Goal: Transaction & Acquisition: Download file/media

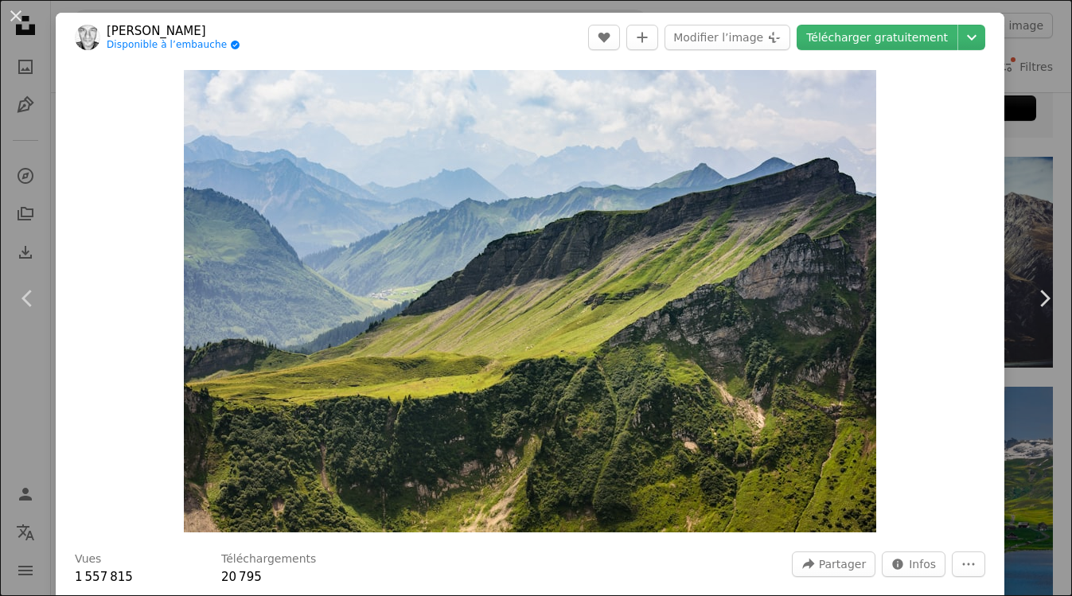
scroll to position [64, 0]
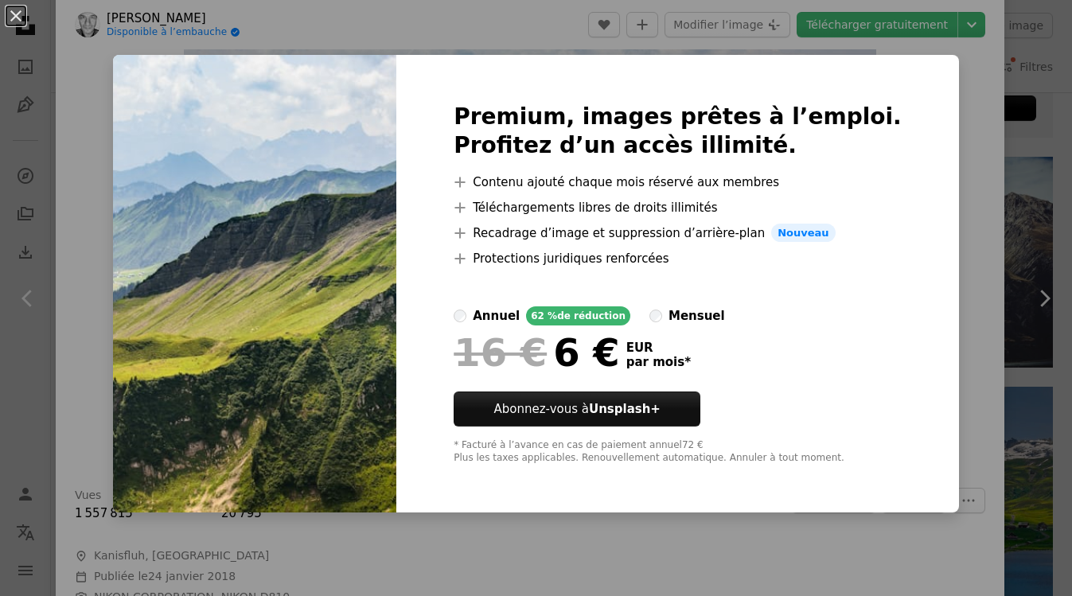
click at [368, 227] on img at bounding box center [254, 284] width 283 height 459
click at [973, 178] on div "An X shape Premium, images prêtes à l’emploi. Profitez d’un accès illimité. A p…" at bounding box center [536, 298] width 1072 height 596
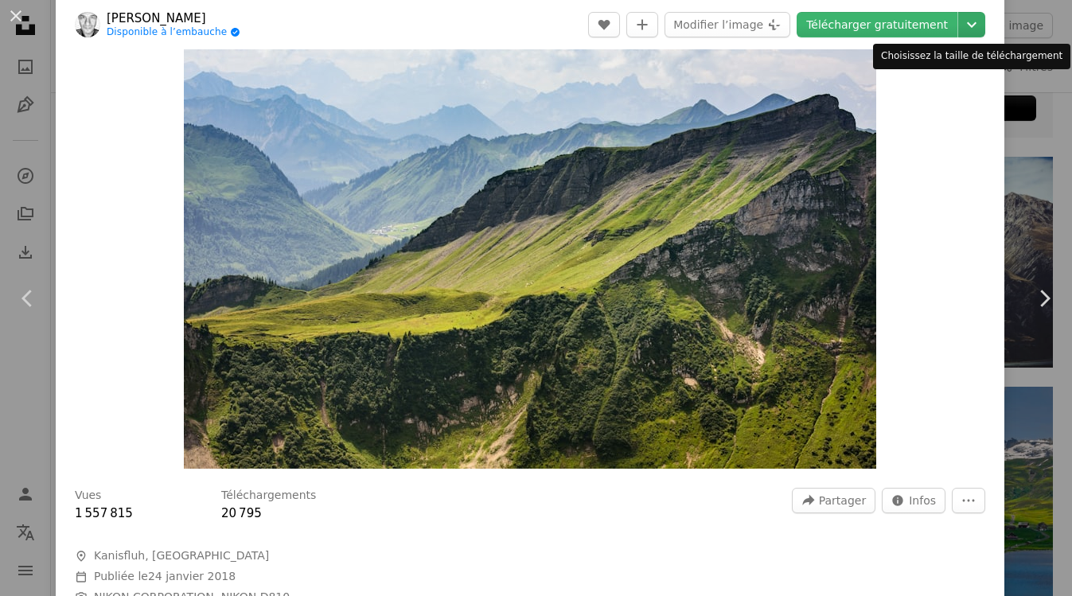
click at [967, 25] on icon "Choisissez la taille de téléchargement" at bounding box center [972, 25] width 10 height 6
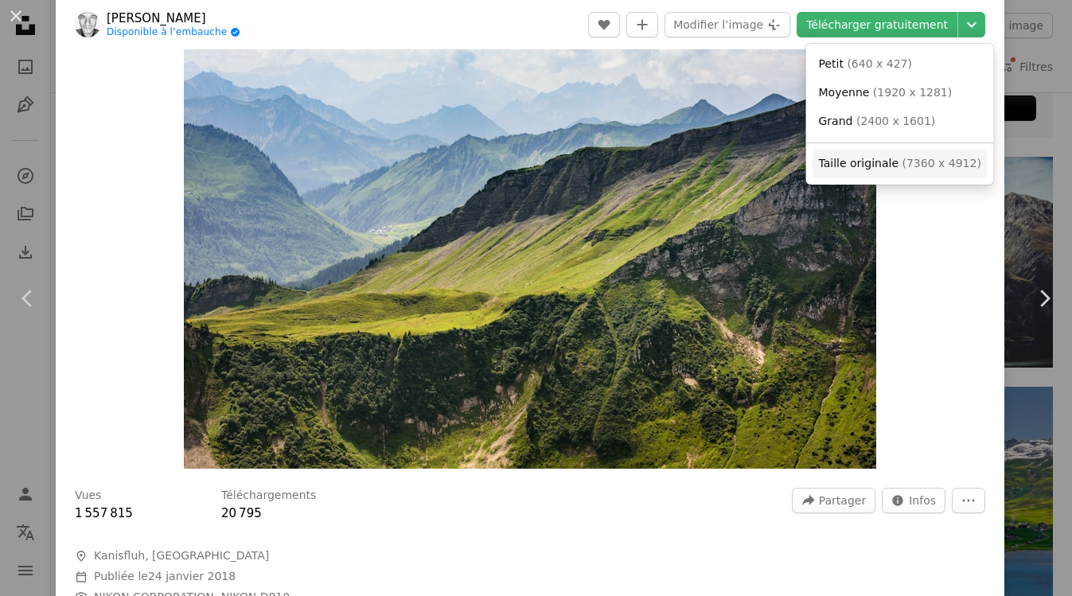
click at [872, 161] on span "Taille originale" at bounding box center [859, 163] width 80 height 13
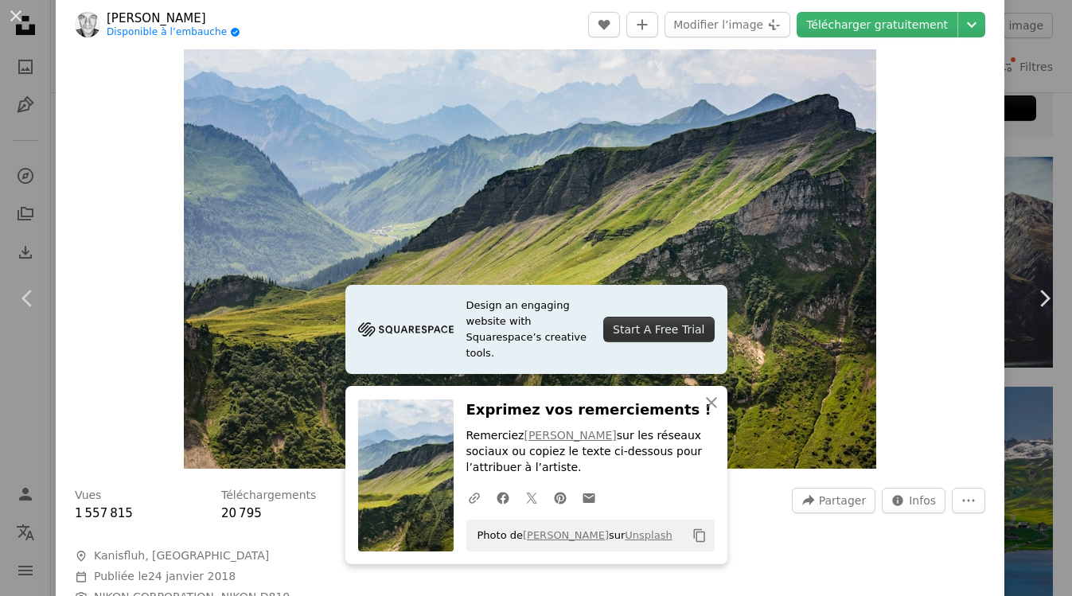
click at [941, 161] on div "Zoom in" at bounding box center [530, 237] width 949 height 478
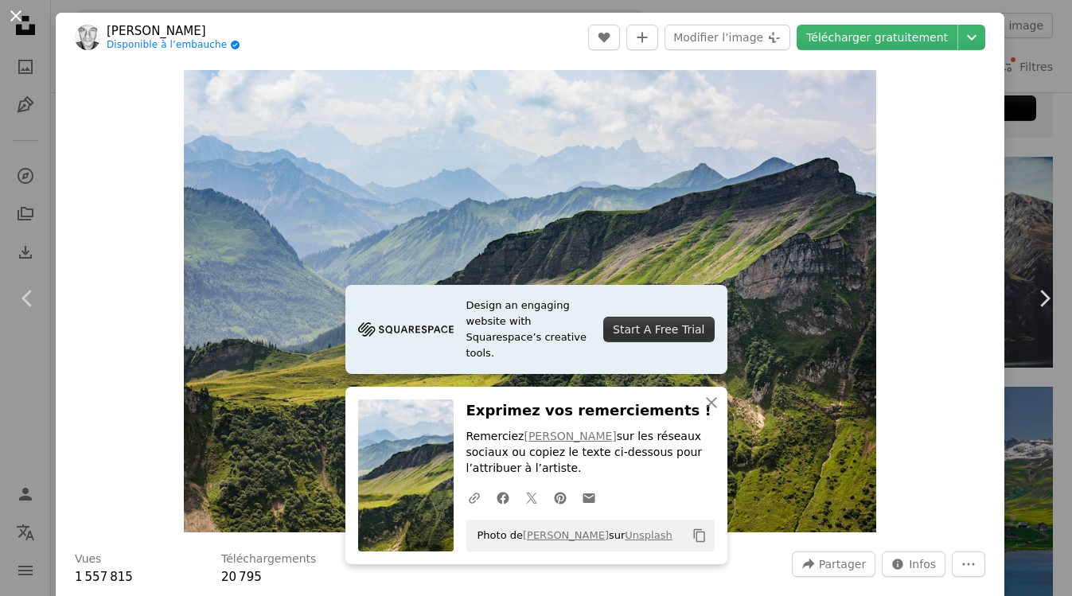
click at [20, 15] on button "An X shape" at bounding box center [15, 15] width 19 height 19
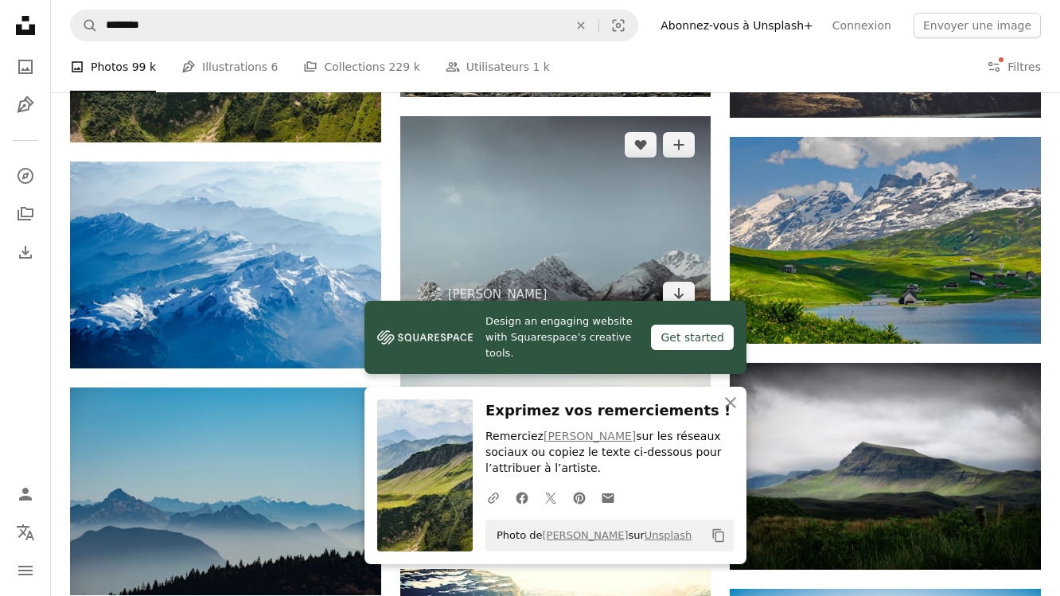
scroll to position [4518, 0]
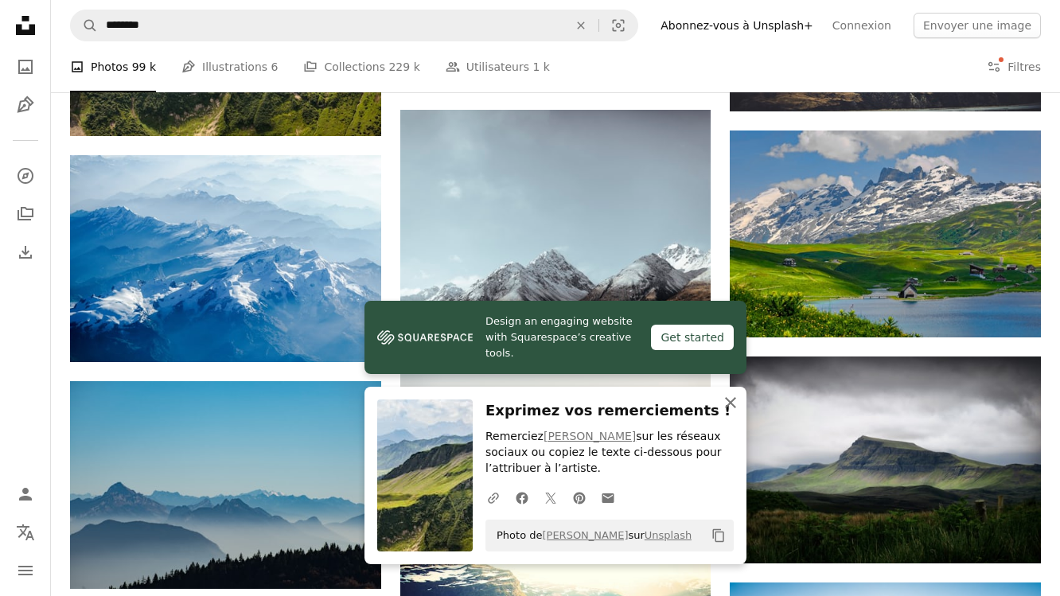
click at [731, 398] on icon "An X shape" at bounding box center [730, 402] width 19 height 19
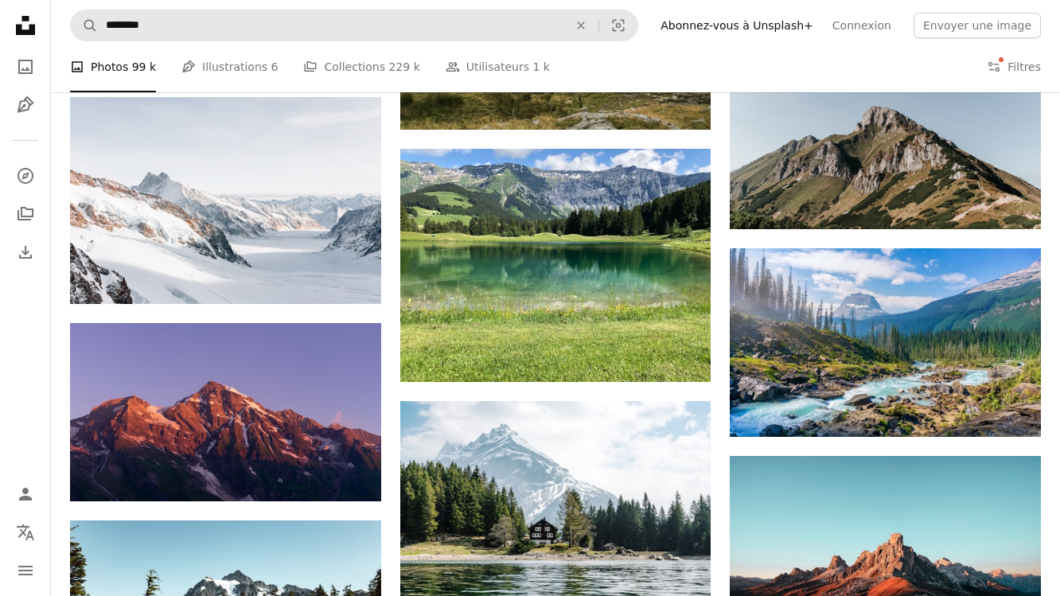
scroll to position [7073, 0]
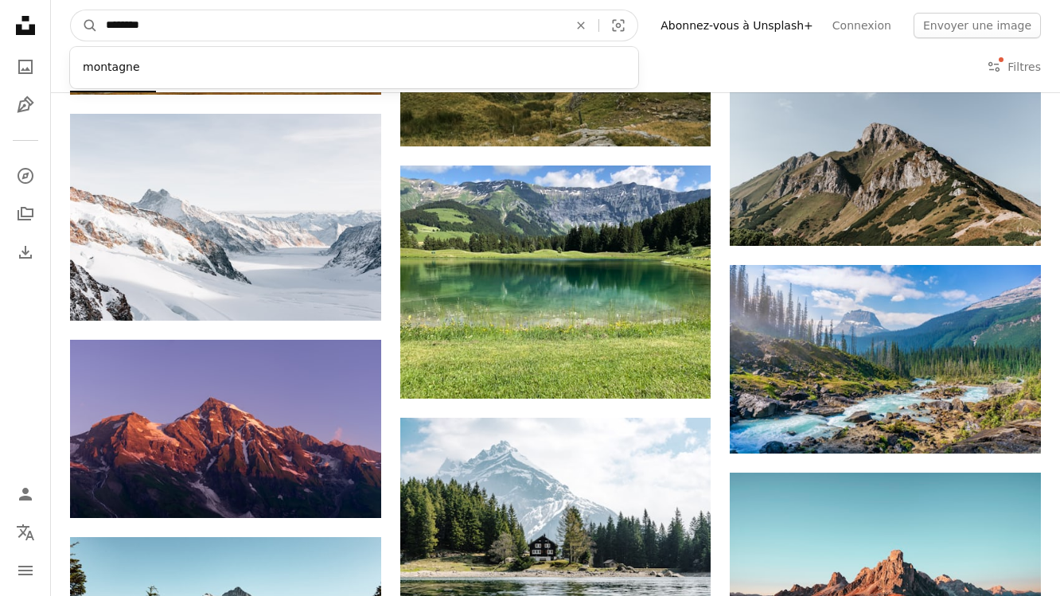
drag, startPoint x: 158, startPoint y: 26, endPoint x: 17, endPoint y: 26, distance: 140.9
type input "**********"
click at [71, 10] on button "A magnifying glass" at bounding box center [84, 25] width 27 height 30
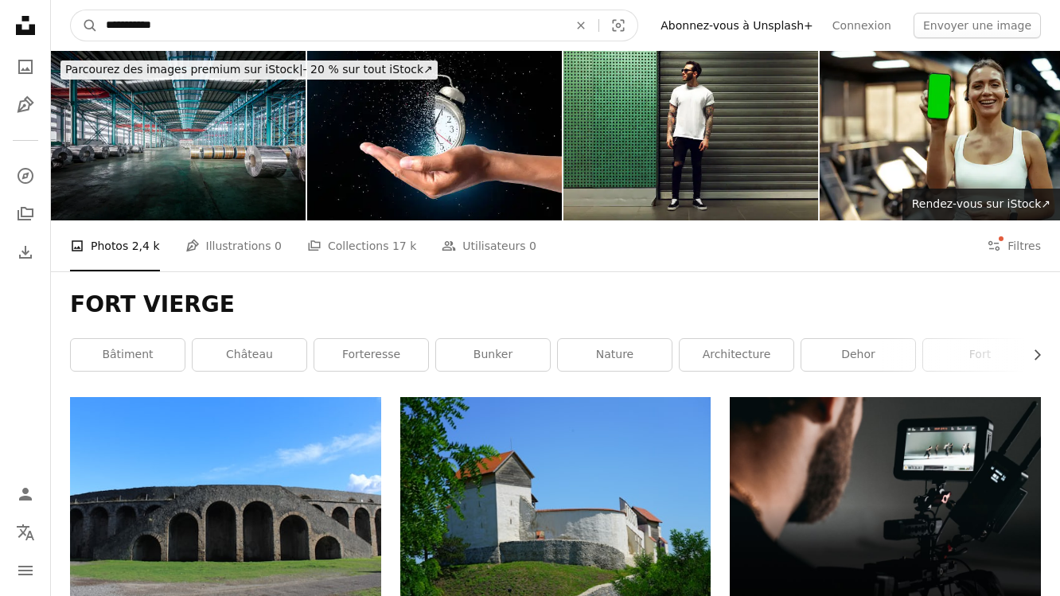
click at [125, 25] on input "**********" at bounding box center [331, 25] width 466 height 30
type input "**********"
click button "A magnifying glass" at bounding box center [84, 25] width 27 height 30
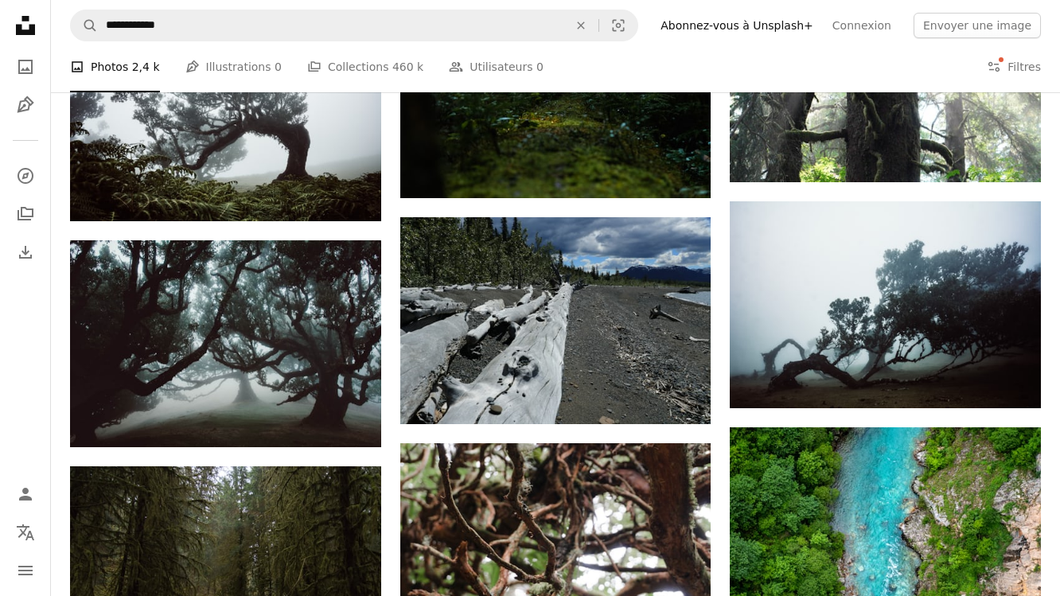
scroll to position [1248, 0]
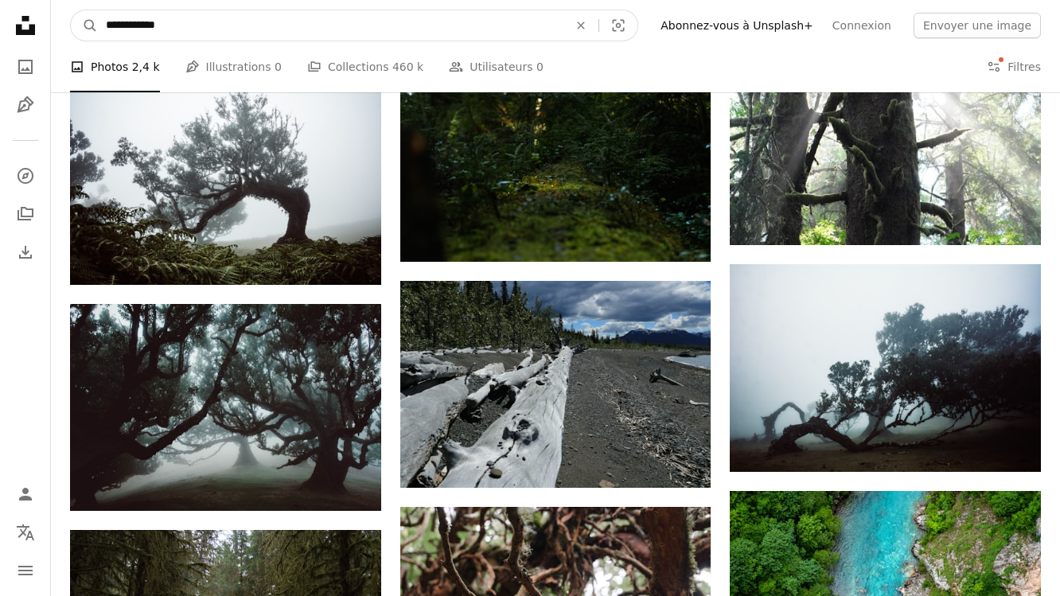
drag, startPoint x: 145, startPoint y: 25, endPoint x: 240, endPoint y: 23, distance: 94.8
click at [240, 25] on input "**********" at bounding box center [331, 25] width 466 height 30
type input "**********"
click at [71, 10] on button "A magnifying glass" at bounding box center [84, 25] width 27 height 30
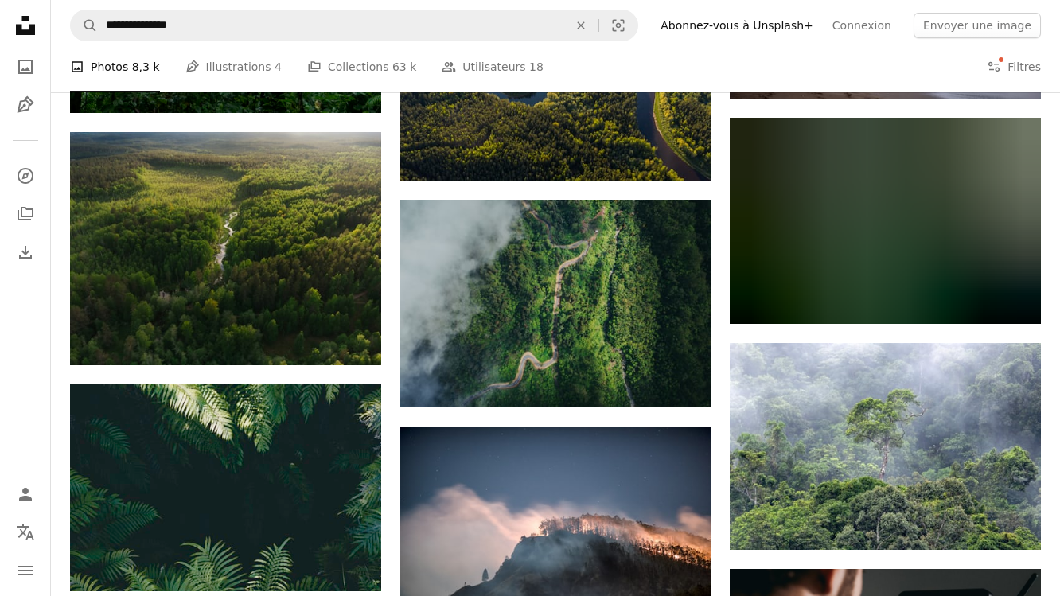
scroll to position [3388, 0]
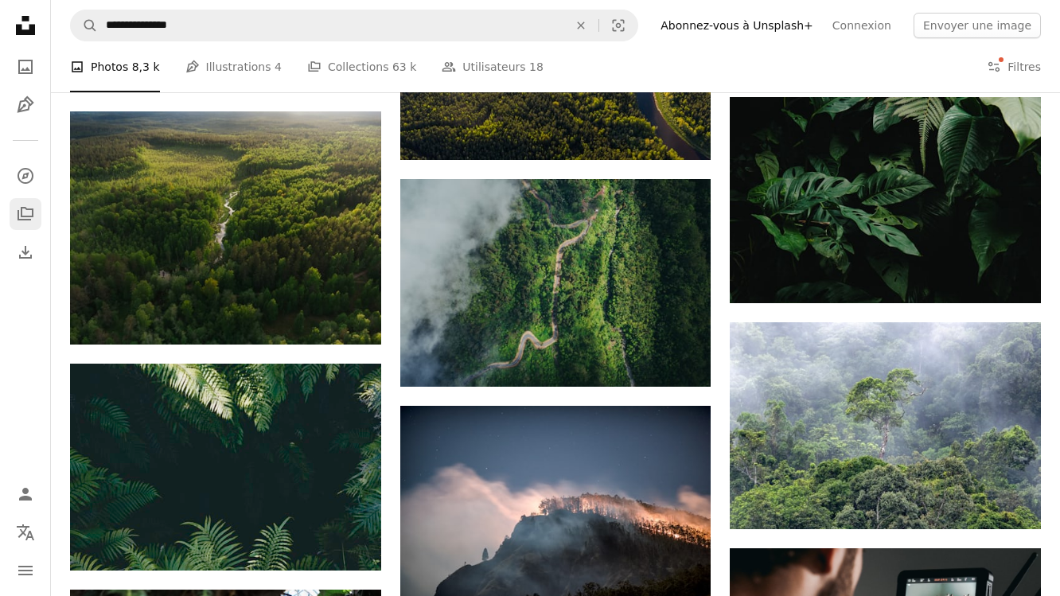
click at [25, 212] on icon "A stack of folders" at bounding box center [25, 214] width 19 height 19
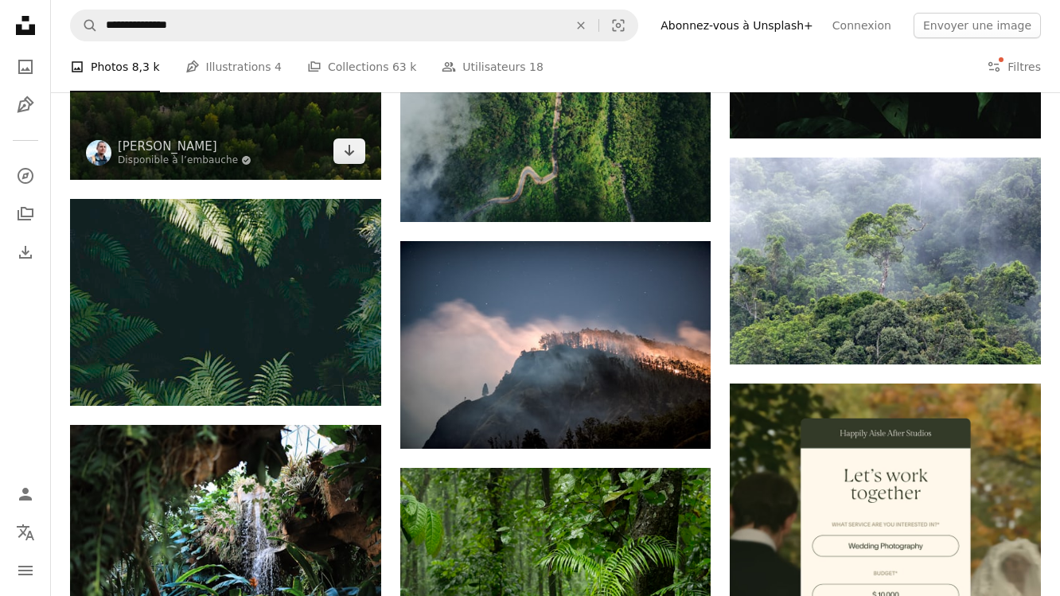
scroll to position [3600, 0]
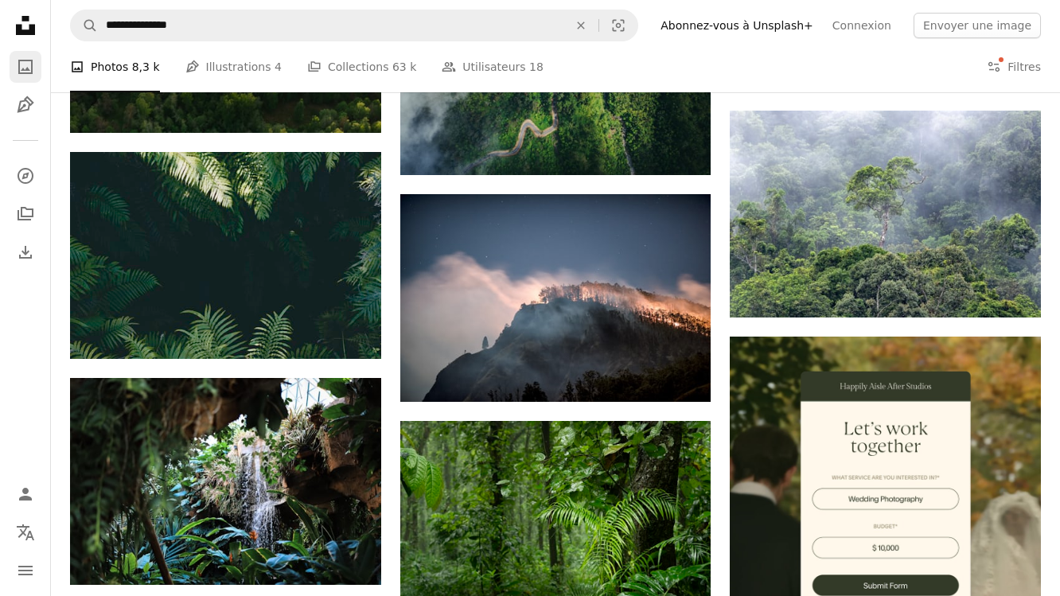
click at [24, 64] on icon "A photo" at bounding box center [25, 66] width 19 height 19
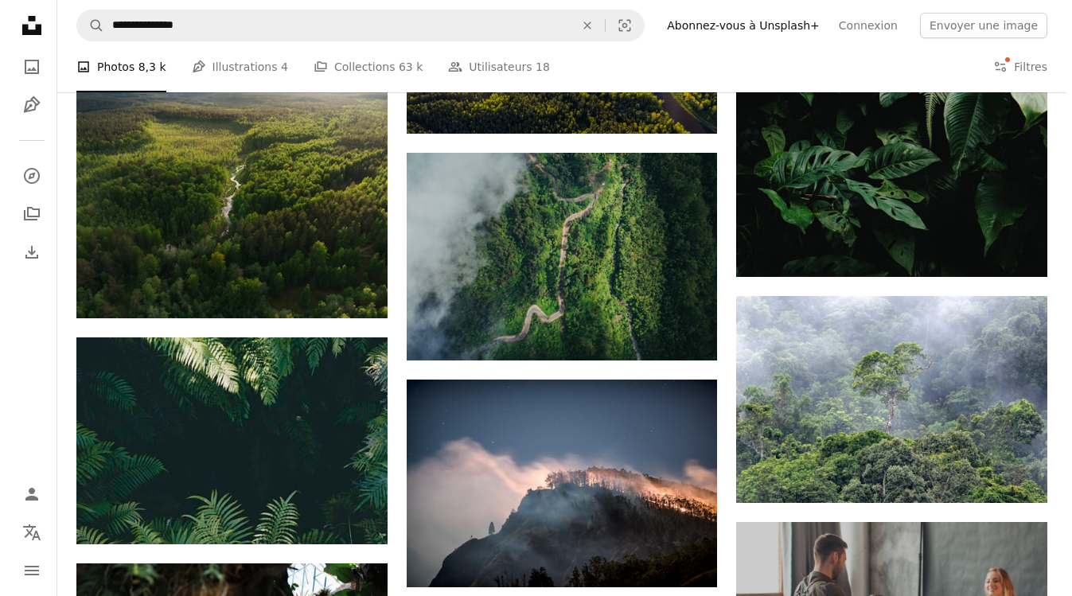
scroll to position [3373, 0]
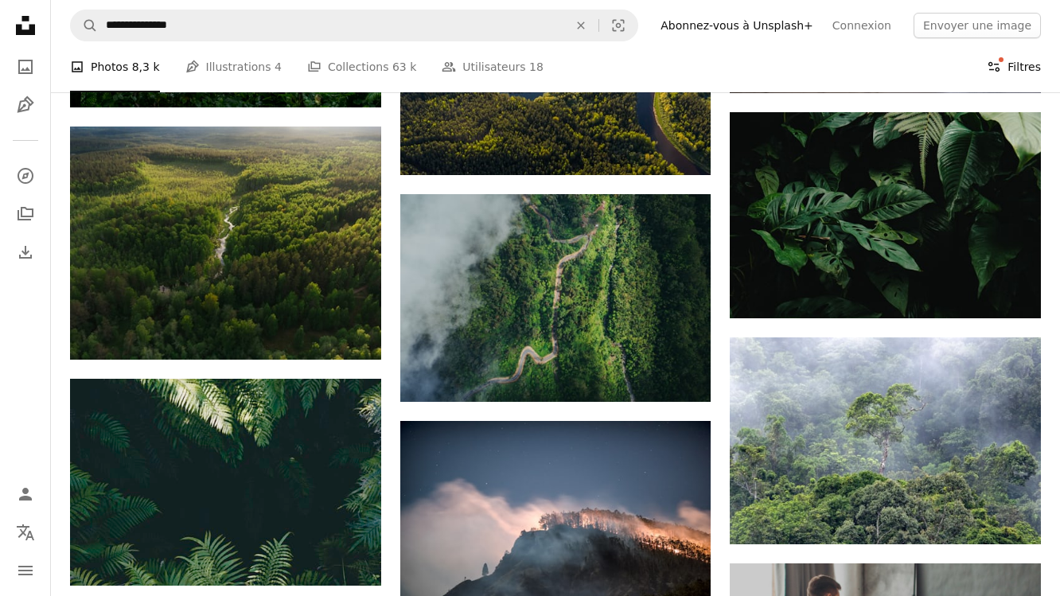
click at [1002, 64] on icon "Filters" at bounding box center [994, 67] width 14 height 14
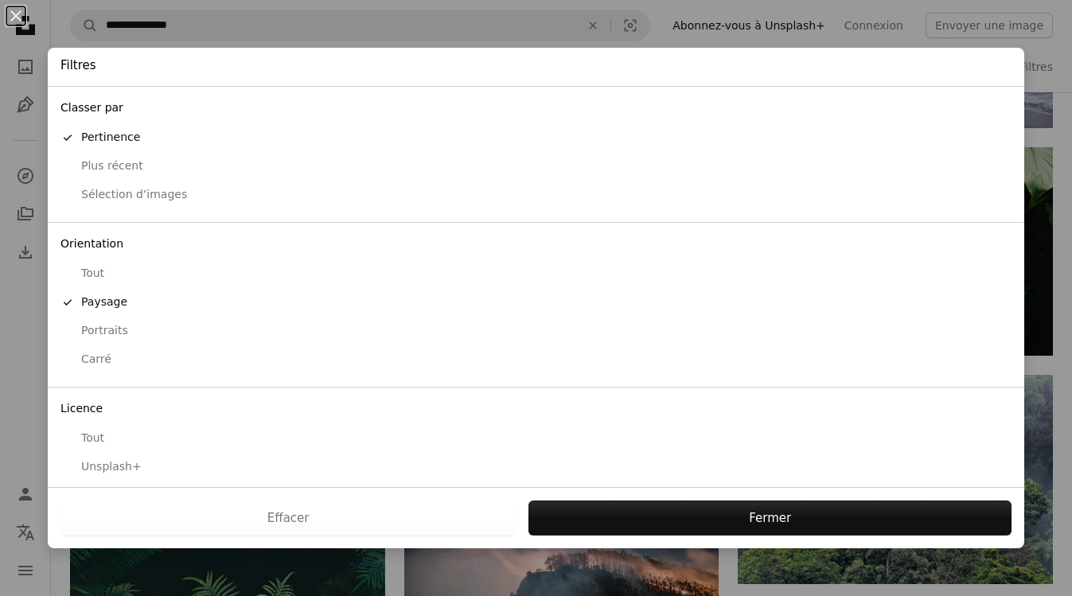
scroll to position [36, 0]
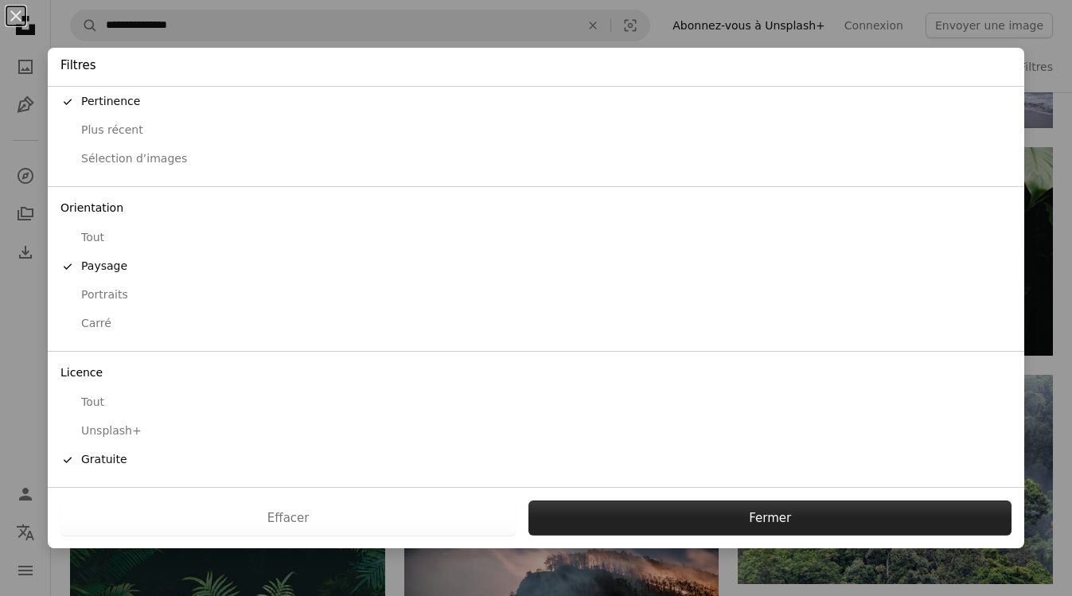
click at [640, 524] on button "Fermer" at bounding box center [770, 518] width 483 height 35
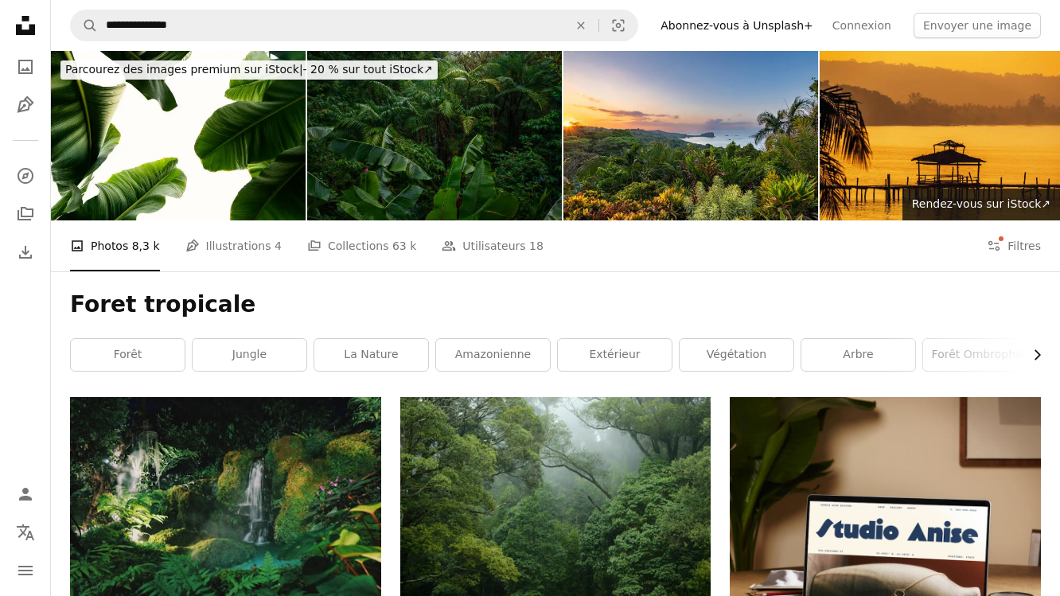
click at [1041, 352] on icon "Chevron right" at bounding box center [1037, 355] width 16 height 16
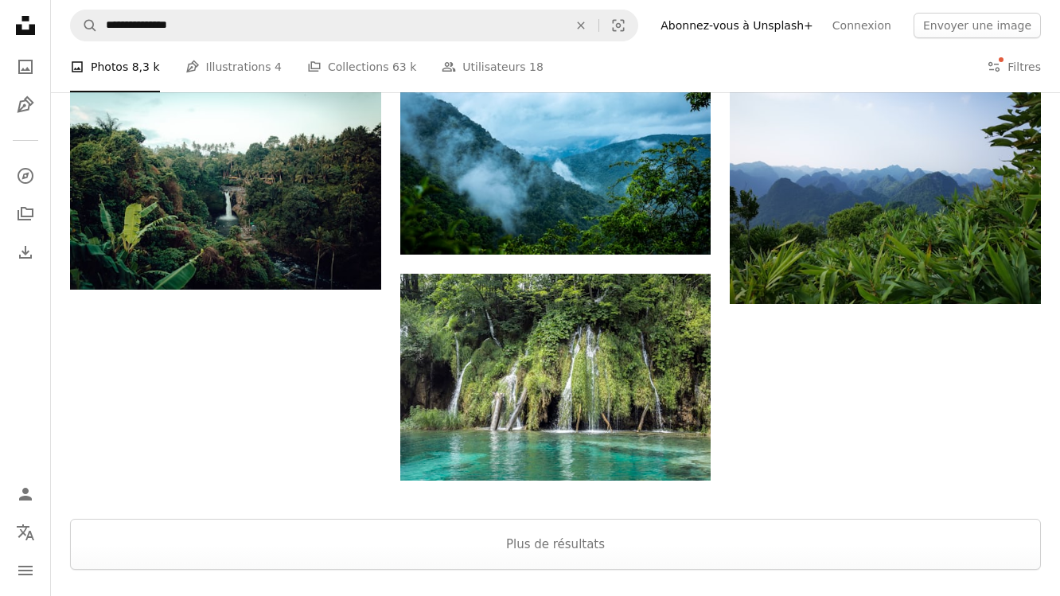
scroll to position [1654, 0]
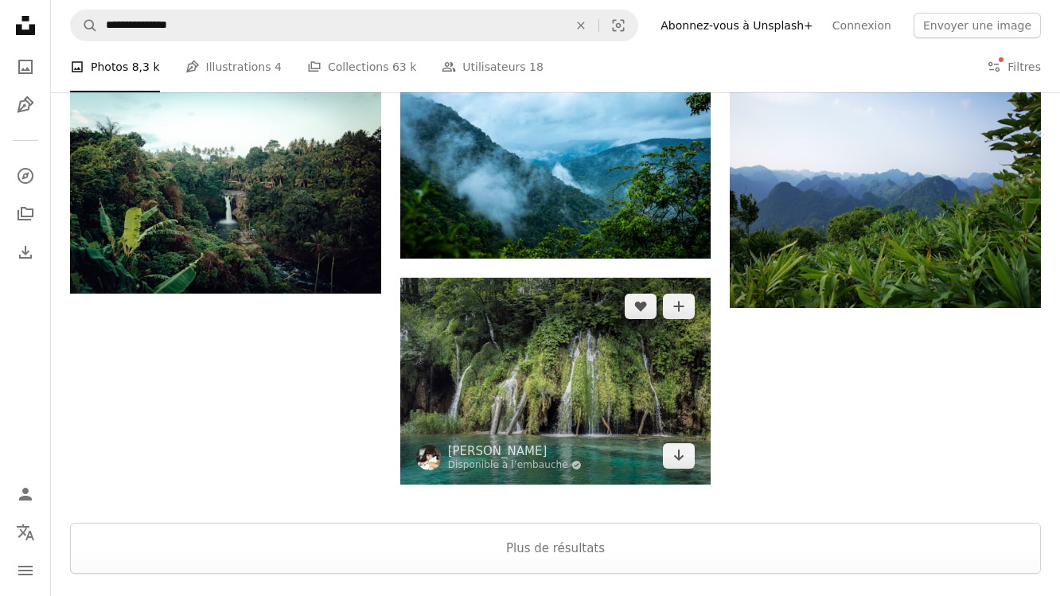
click at [539, 390] on img at bounding box center [555, 381] width 311 height 207
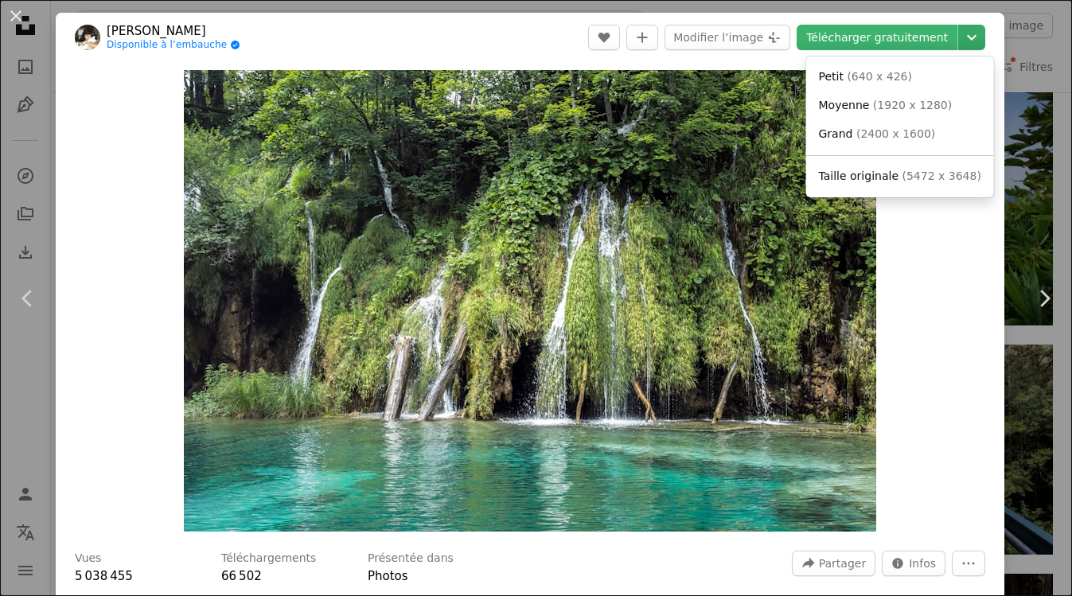
click at [962, 32] on icon "Chevron down" at bounding box center [971, 37] width 25 height 19
click at [878, 175] on span "Taille originale" at bounding box center [859, 176] width 80 height 13
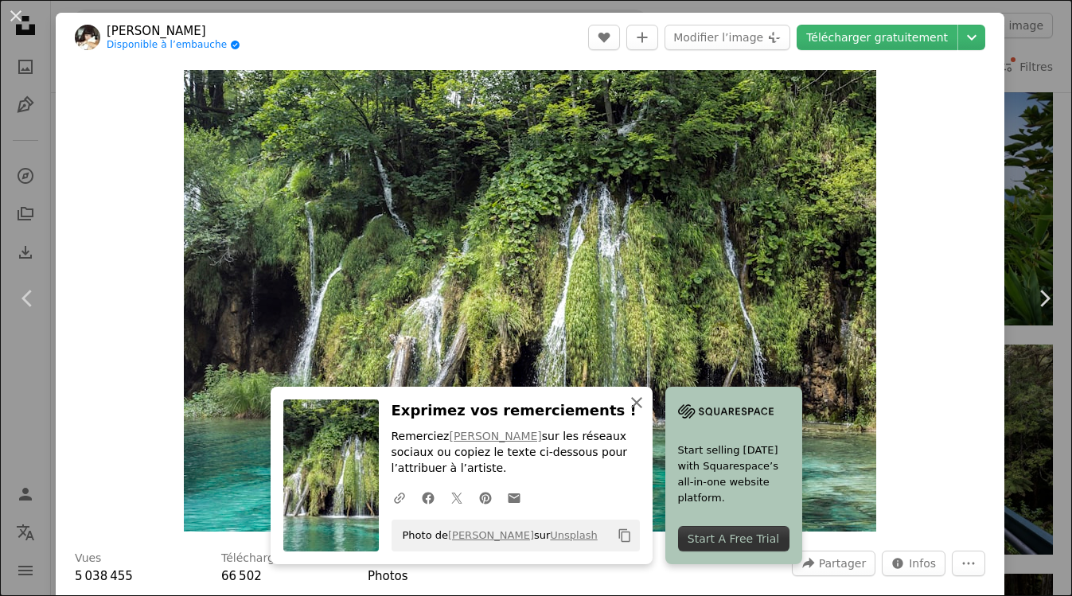
click at [631, 400] on icon "An X shape" at bounding box center [636, 402] width 19 height 19
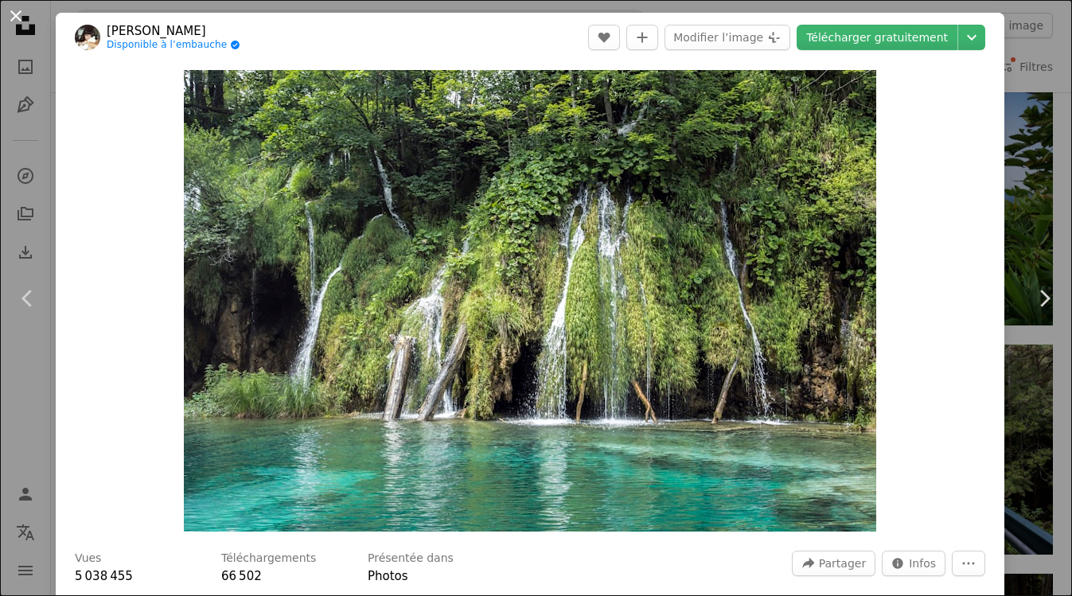
click at [18, 10] on button "An X shape" at bounding box center [15, 15] width 19 height 19
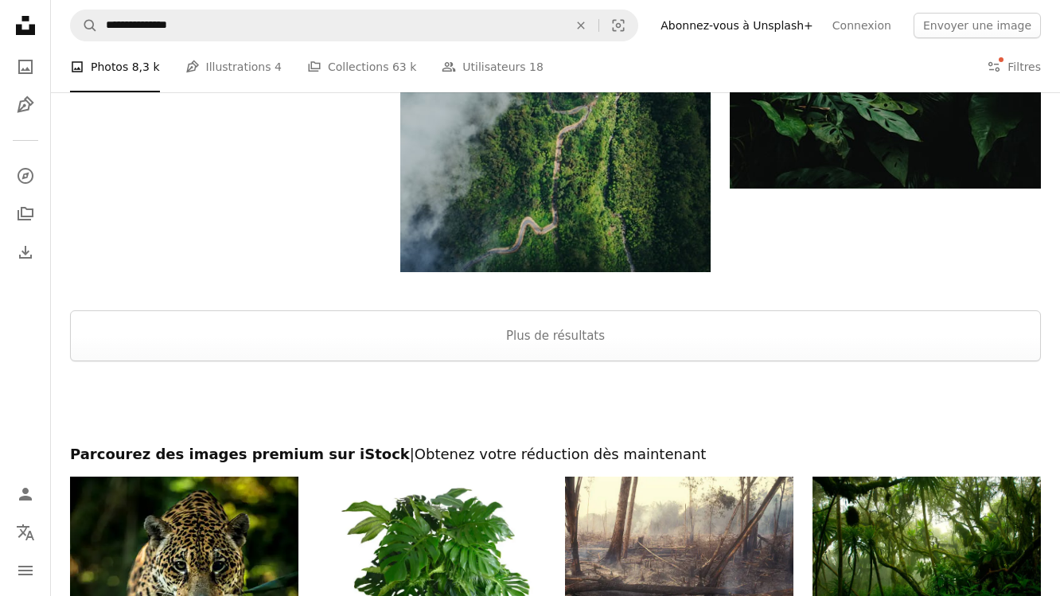
scroll to position [3513, 0]
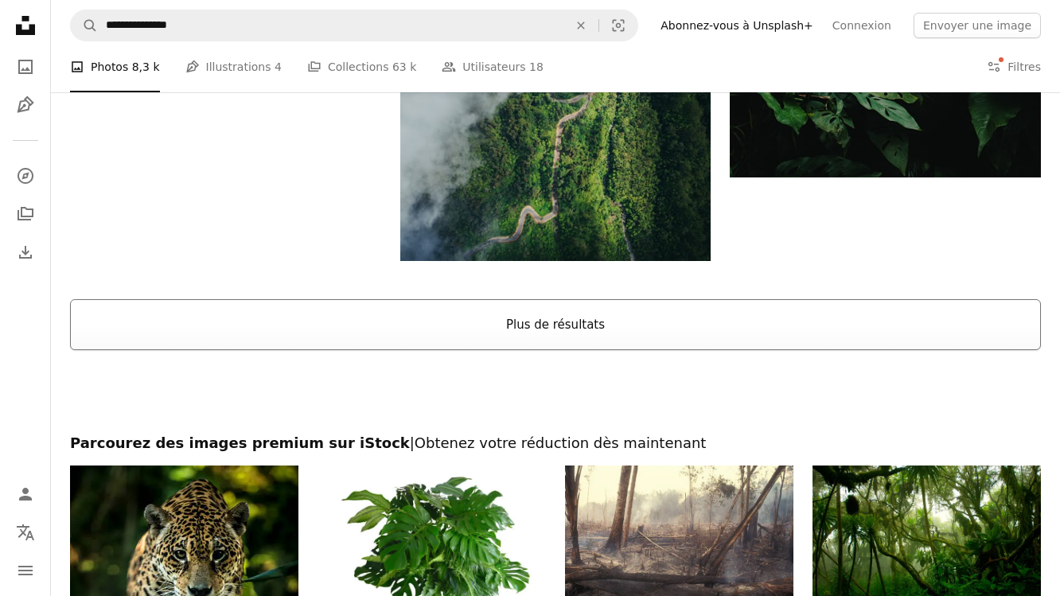
click at [564, 326] on button "Plus de résultats" at bounding box center [555, 324] width 971 height 51
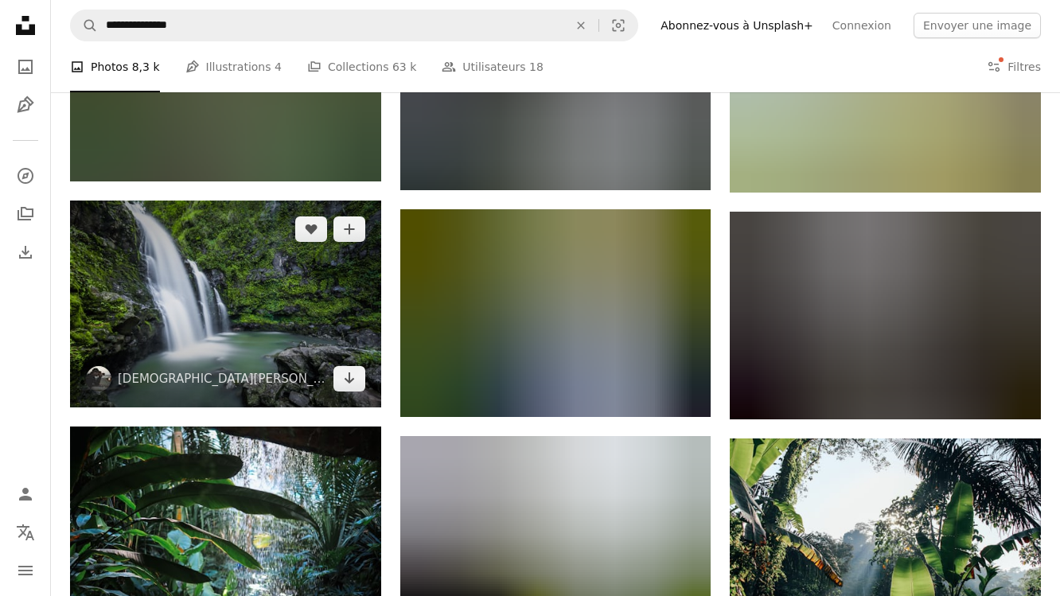
scroll to position [8487, 0]
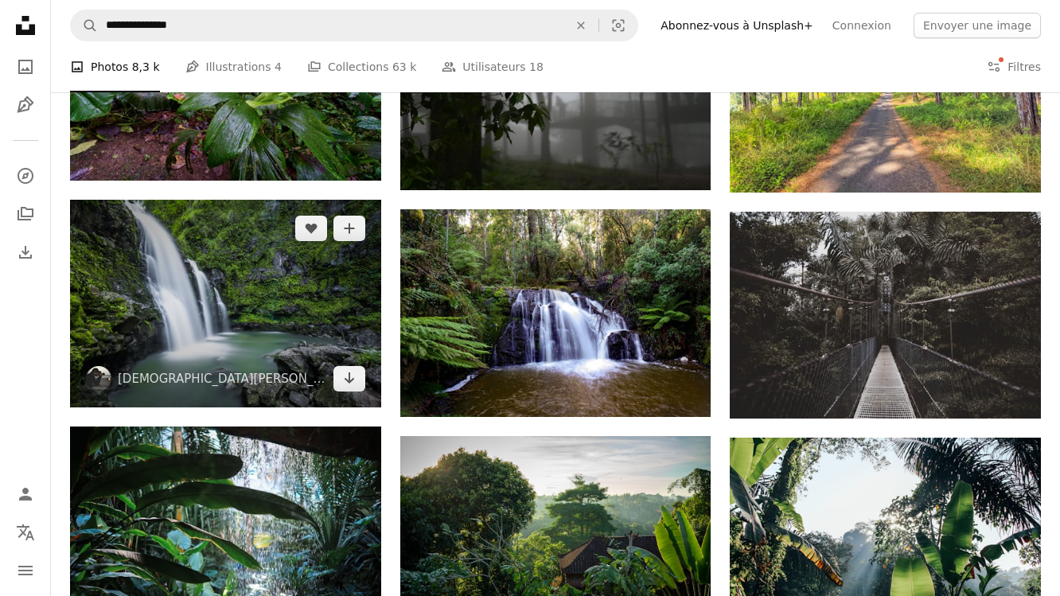
click at [259, 298] on img at bounding box center [225, 303] width 311 height 207
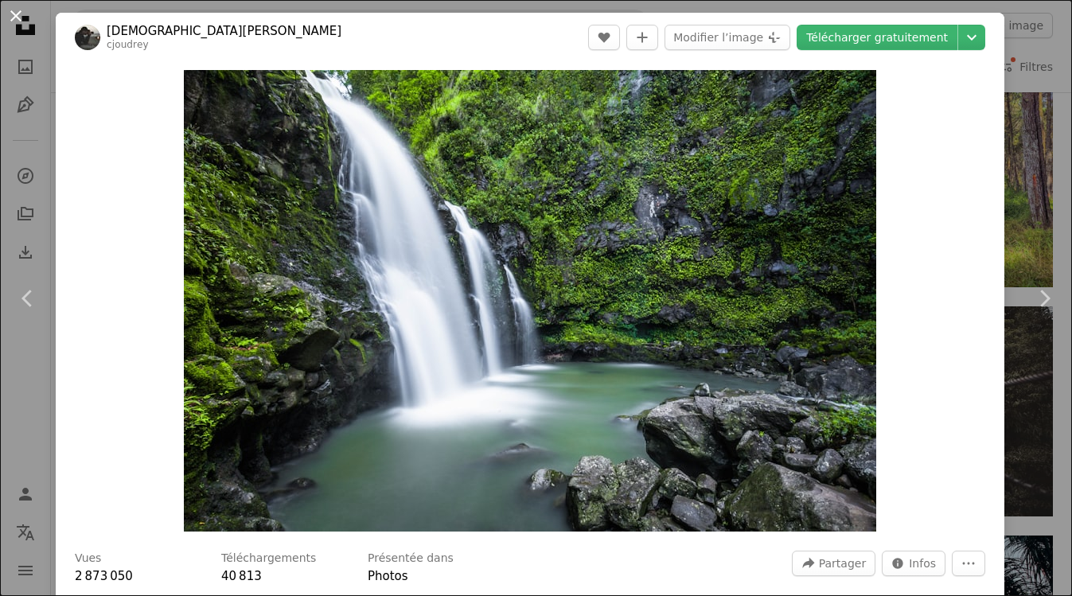
click at [14, 14] on button "An X shape" at bounding box center [15, 15] width 19 height 19
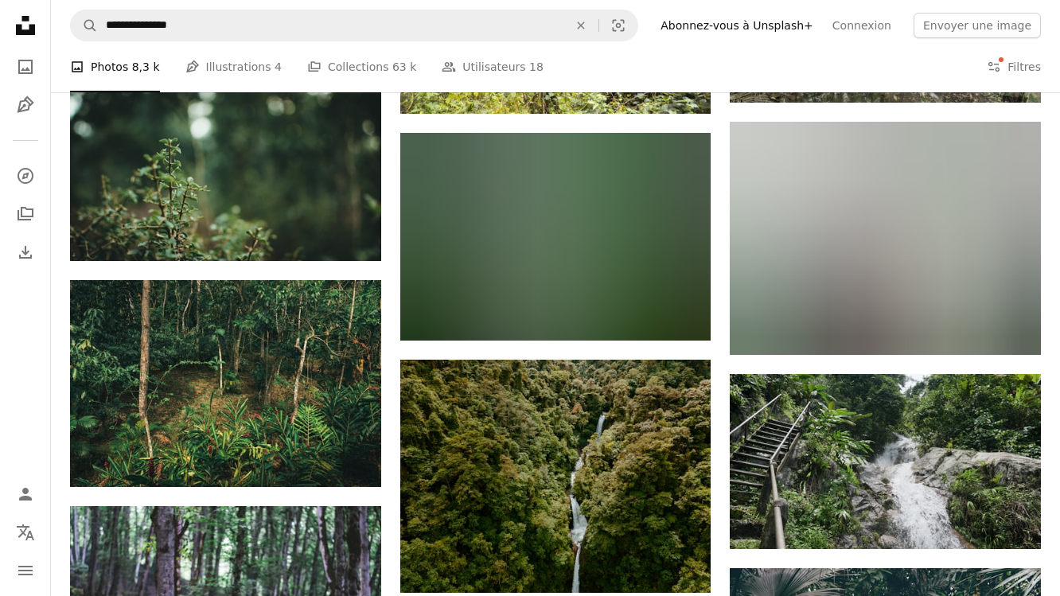
scroll to position [10420, 0]
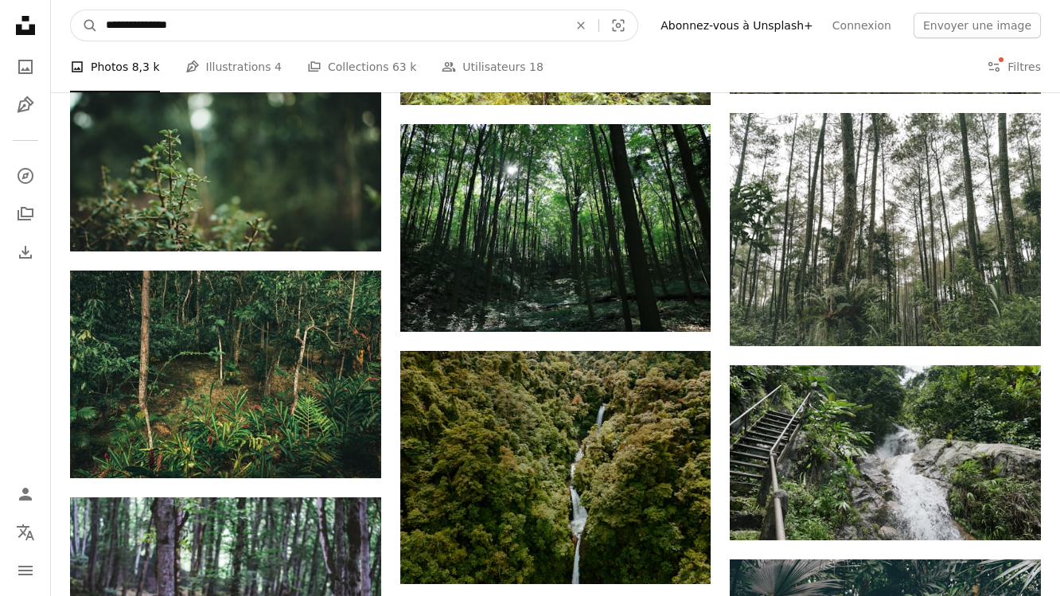
click at [182, 24] on input "**********" at bounding box center [331, 25] width 466 height 30
type input "**********"
click at [71, 10] on button "A magnifying glass" at bounding box center [84, 25] width 27 height 30
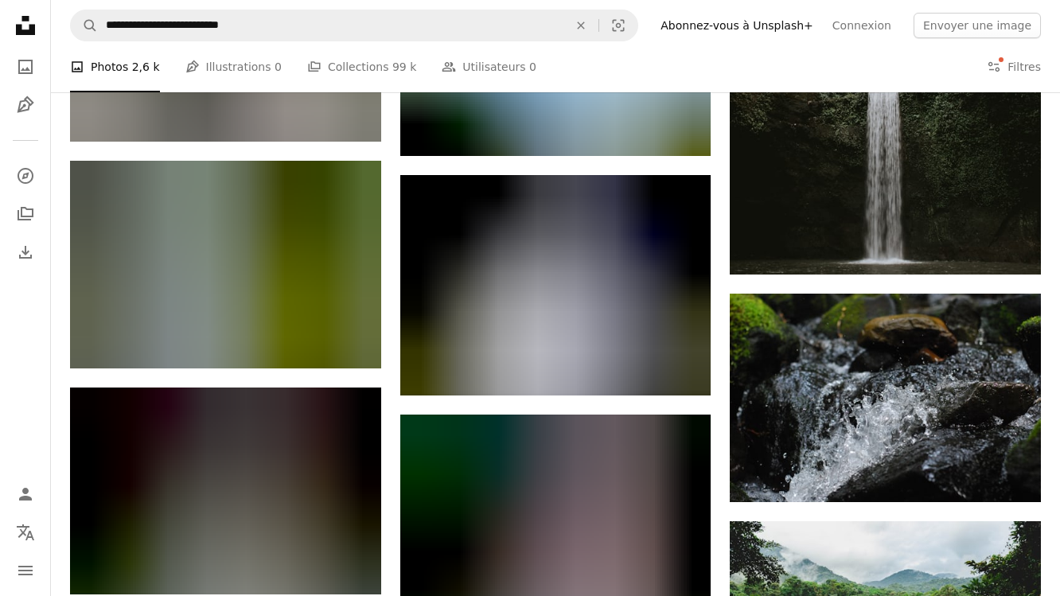
scroll to position [6477, 0]
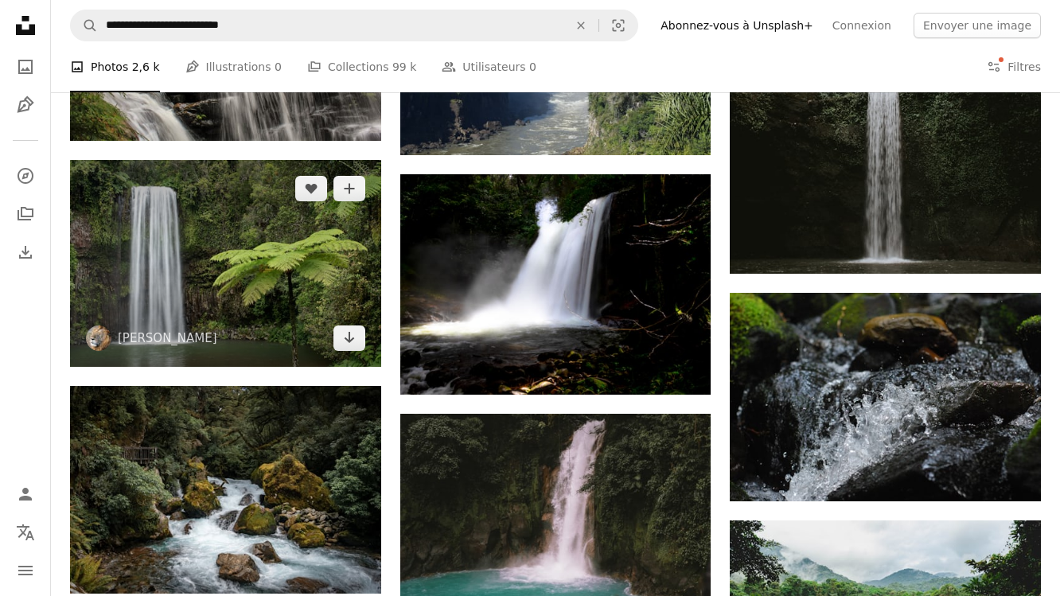
click at [234, 280] on img at bounding box center [225, 263] width 311 height 207
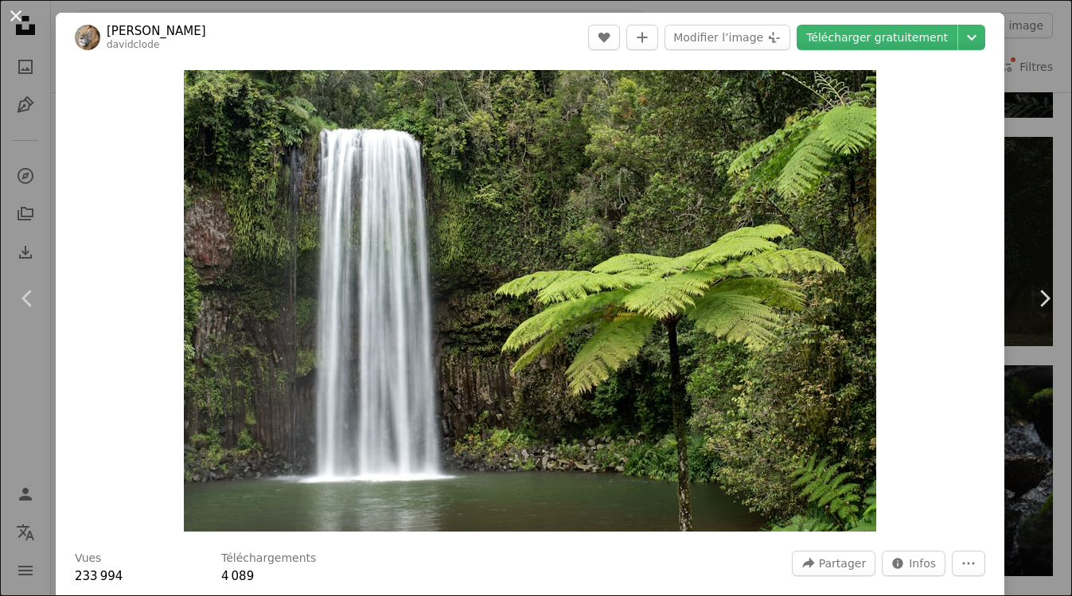
click at [21, 11] on button "An X shape" at bounding box center [15, 15] width 19 height 19
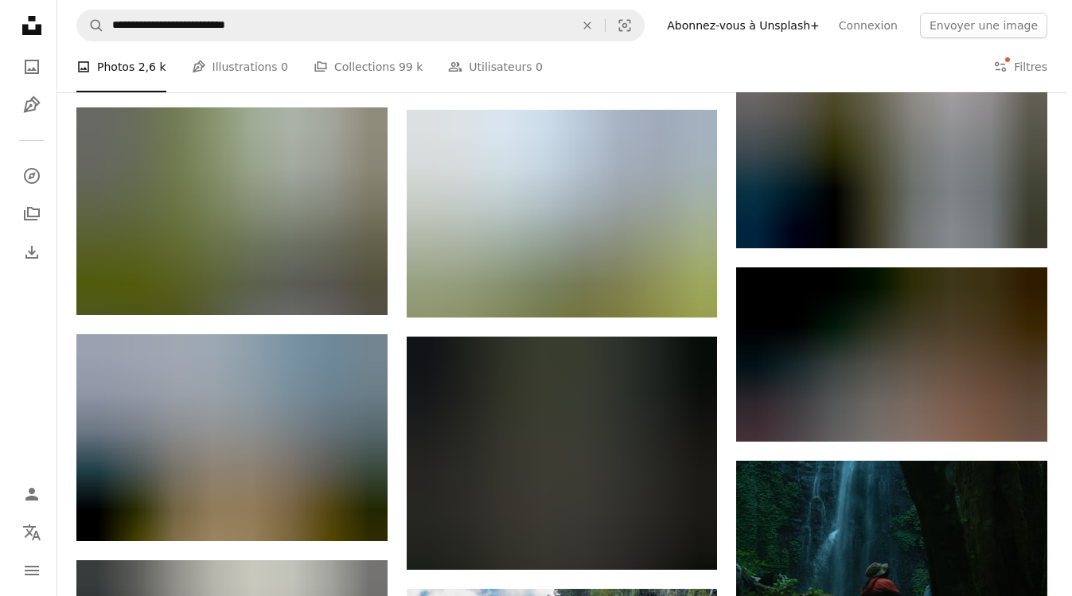
scroll to position [7491, 0]
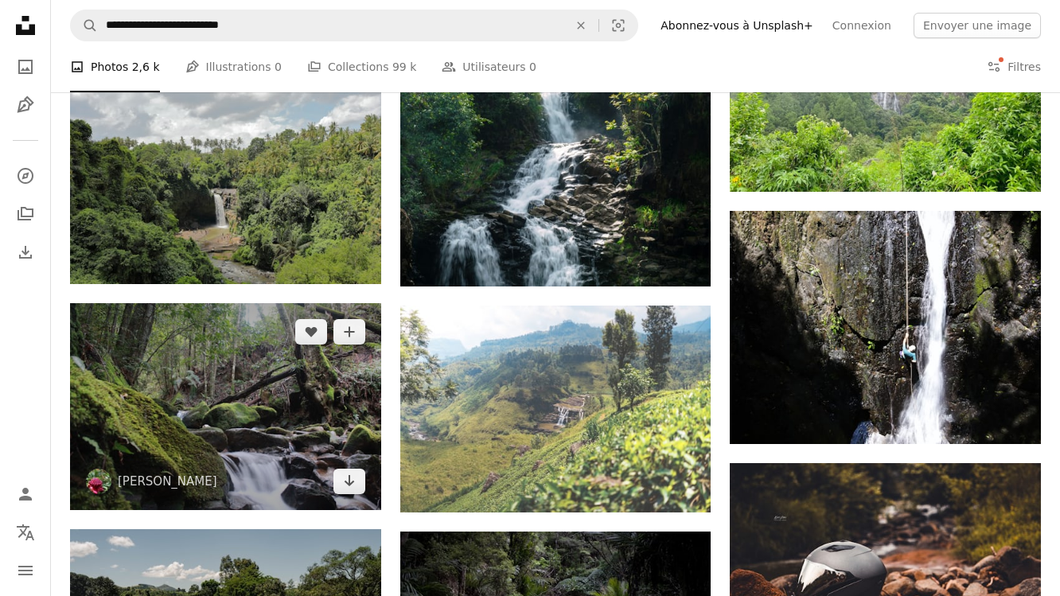
click at [257, 428] on img at bounding box center [225, 406] width 311 height 207
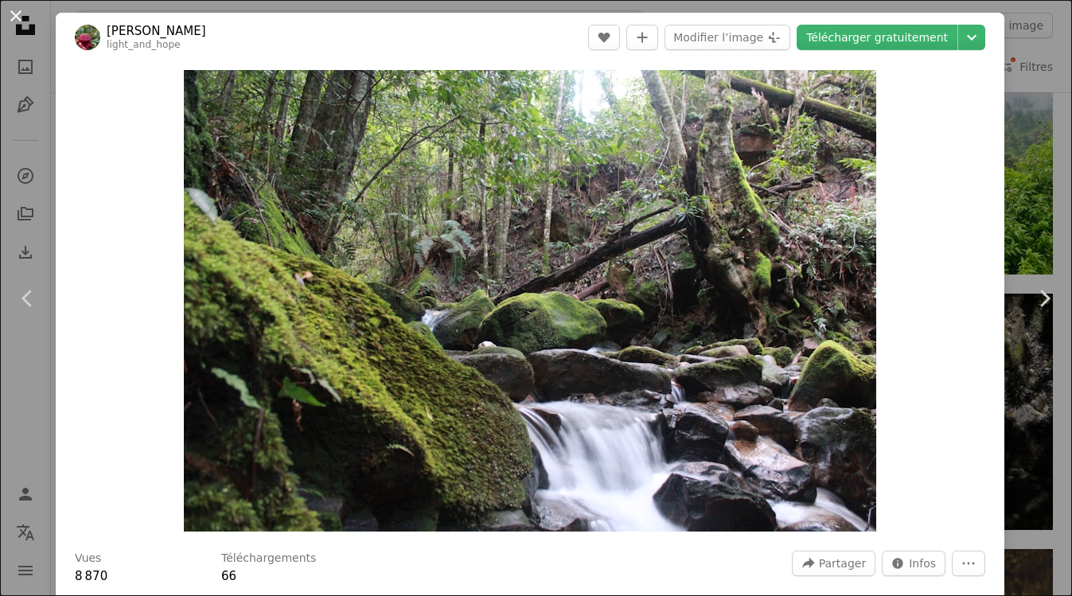
click at [19, 15] on button "An X shape" at bounding box center [15, 15] width 19 height 19
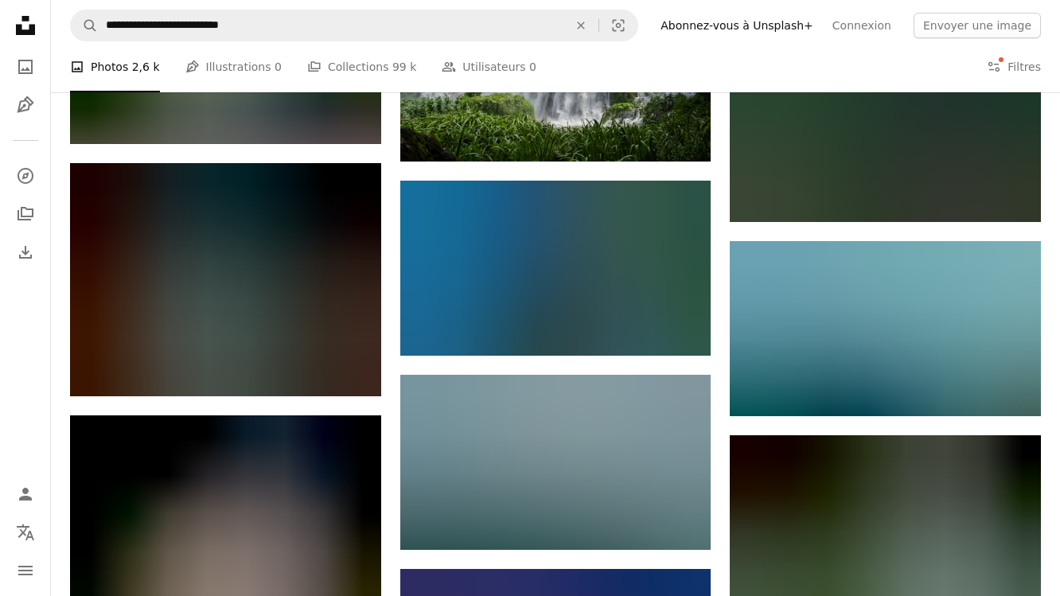
scroll to position [15345, 0]
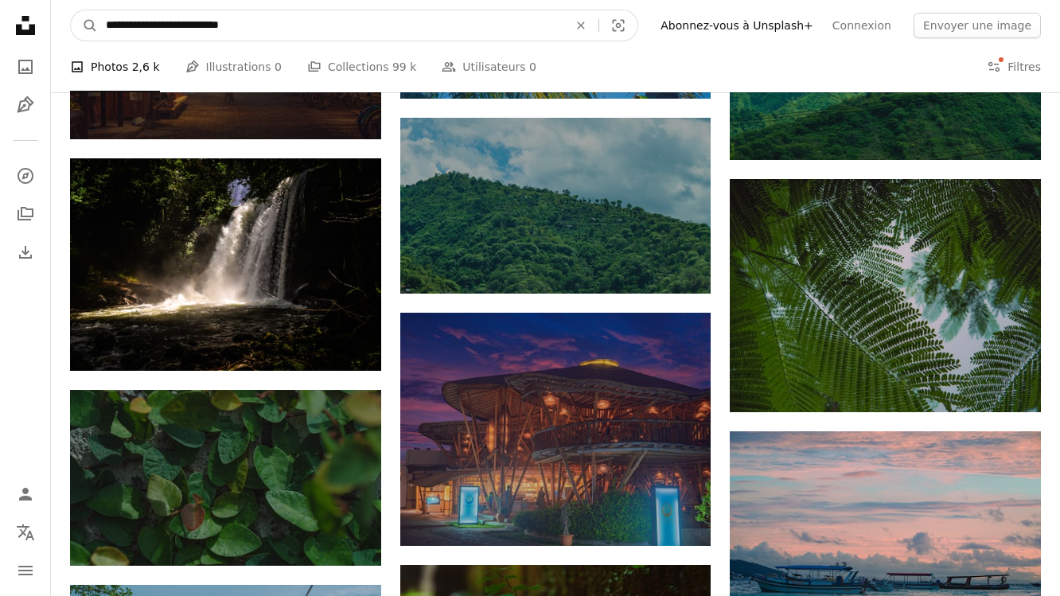
drag, startPoint x: 266, startPoint y: 26, endPoint x: 63, endPoint y: 22, distance: 203.0
click at [63, 22] on nav "**********" at bounding box center [555, 25] width 1009 height 51
type input "**********"
click at [71, 10] on button "A magnifying glass" at bounding box center [84, 25] width 27 height 30
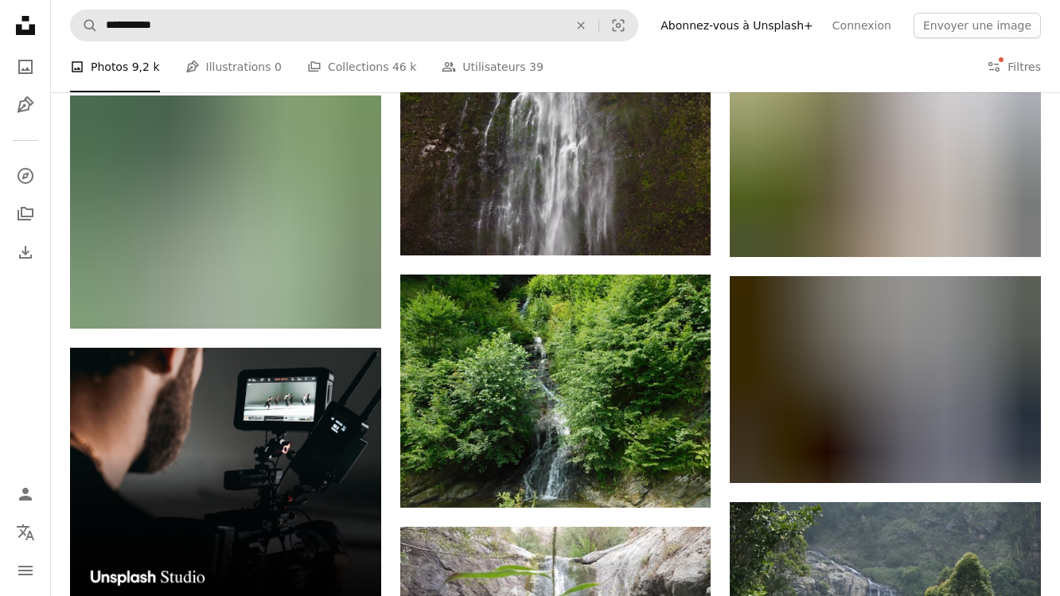
scroll to position [2130, 0]
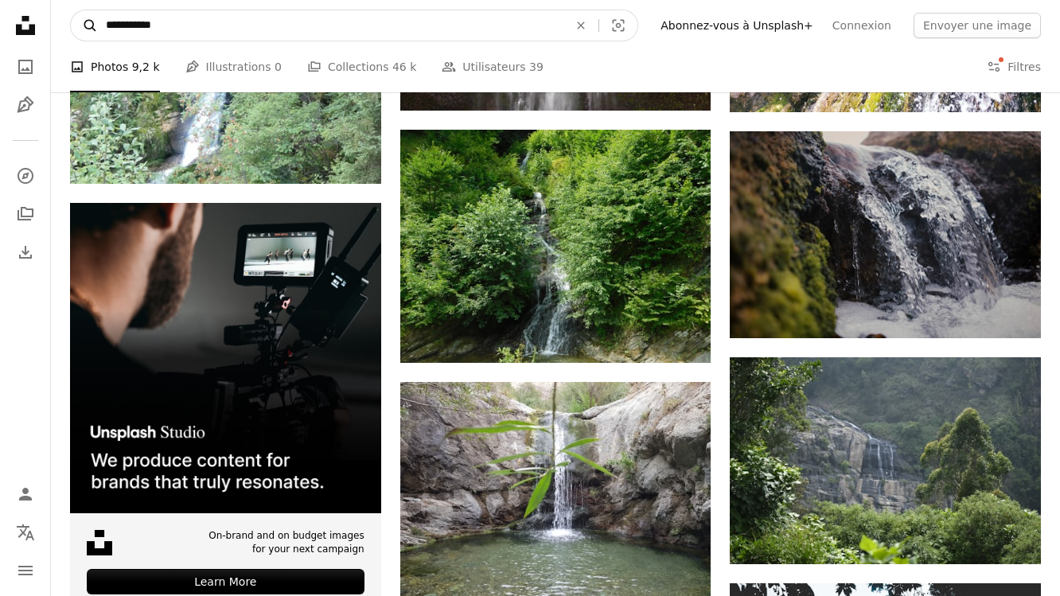
drag, startPoint x: 166, startPoint y: 23, endPoint x: 71, endPoint y: 22, distance: 95.5
click at [71, 22] on form "**********" at bounding box center [354, 26] width 568 height 32
type input "**********"
click at [71, 10] on button "A magnifying glass" at bounding box center [84, 25] width 27 height 30
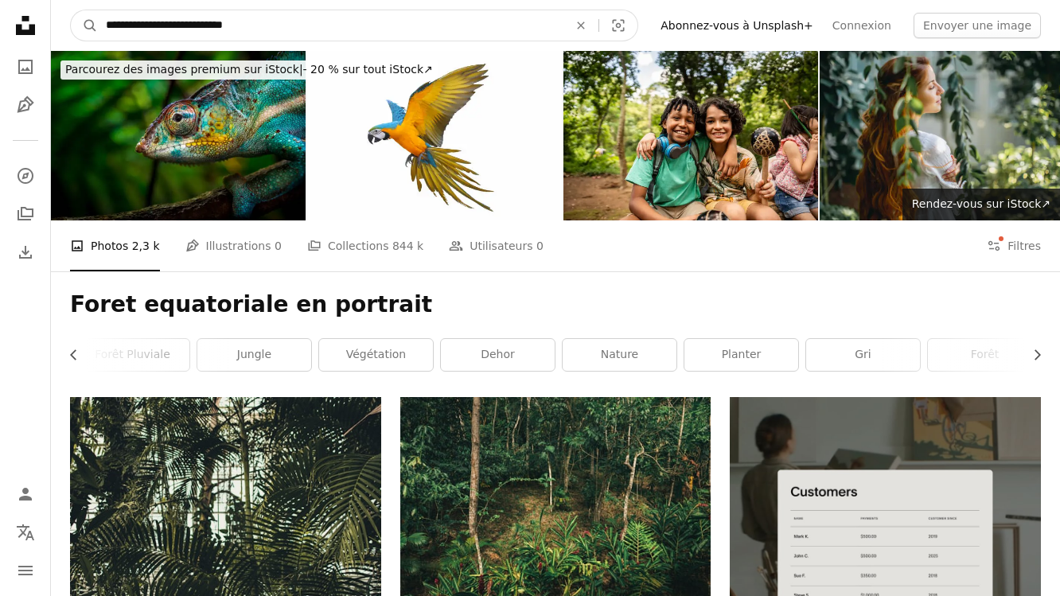
drag, startPoint x: 255, startPoint y: 25, endPoint x: 10, endPoint y: 26, distance: 245.2
click at [199, 21] on input "**********" at bounding box center [331, 25] width 466 height 30
drag, startPoint x: 252, startPoint y: 22, endPoint x: 186, endPoint y: 25, distance: 65.3
click at [186, 25] on input "**********" at bounding box center [331, 25] width 466 height 30
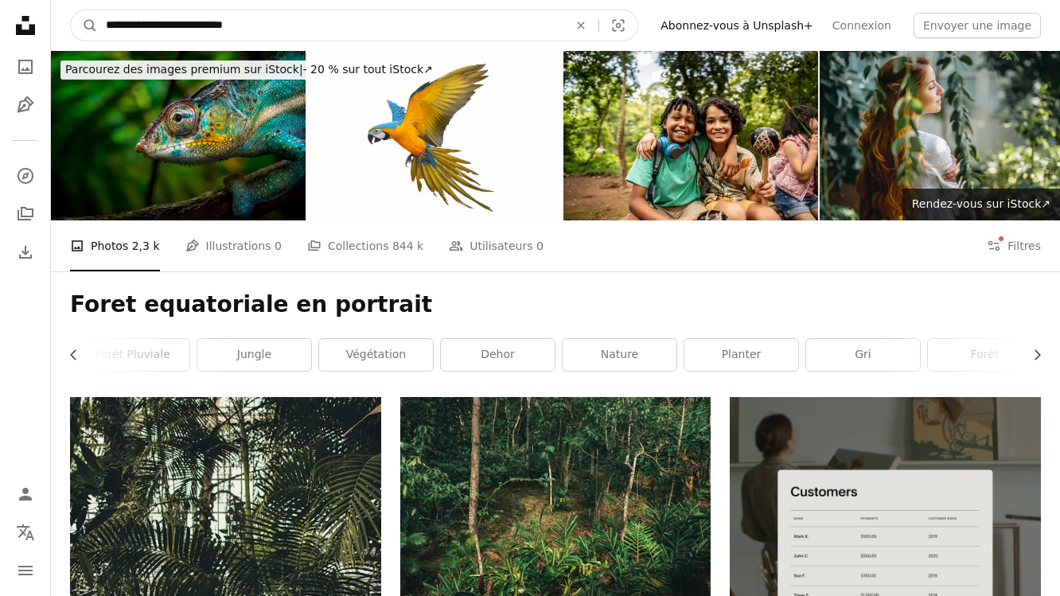
type input "**********"
click button "A magnifying glass" at bounding box center [84, 25] width 27 height 30
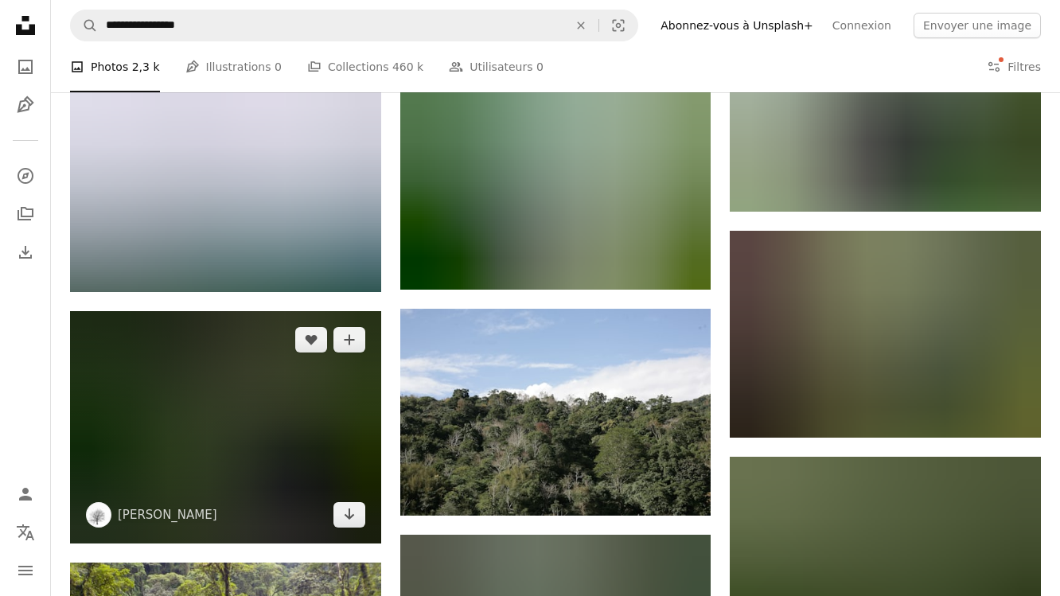
scroll to position [6754, 0]
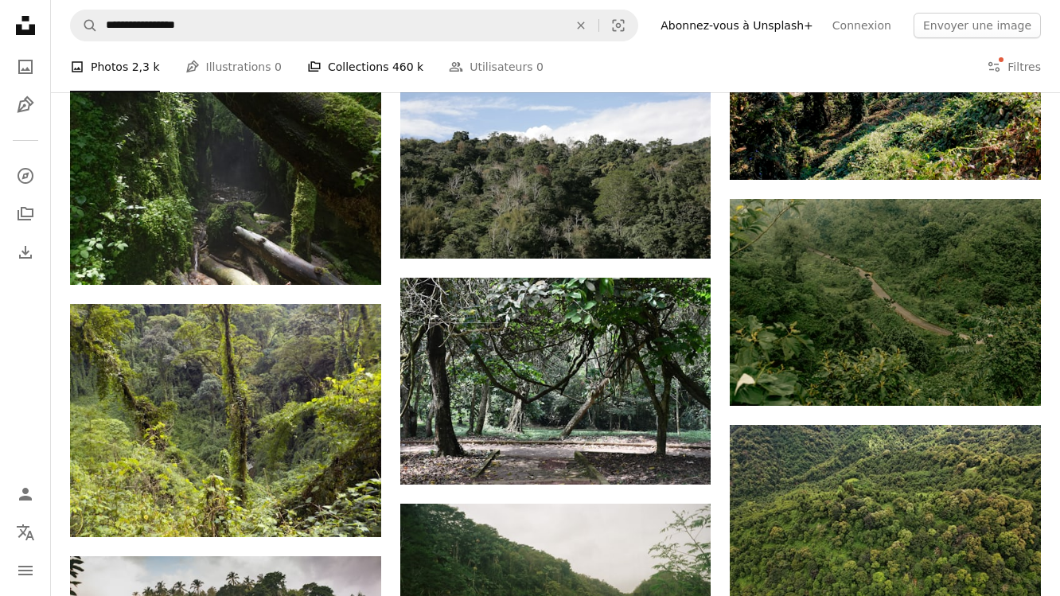
click at [322, 63] on link "A stack of folders Collections 460 k" at bounding box center [365, 66] width 116 height 51
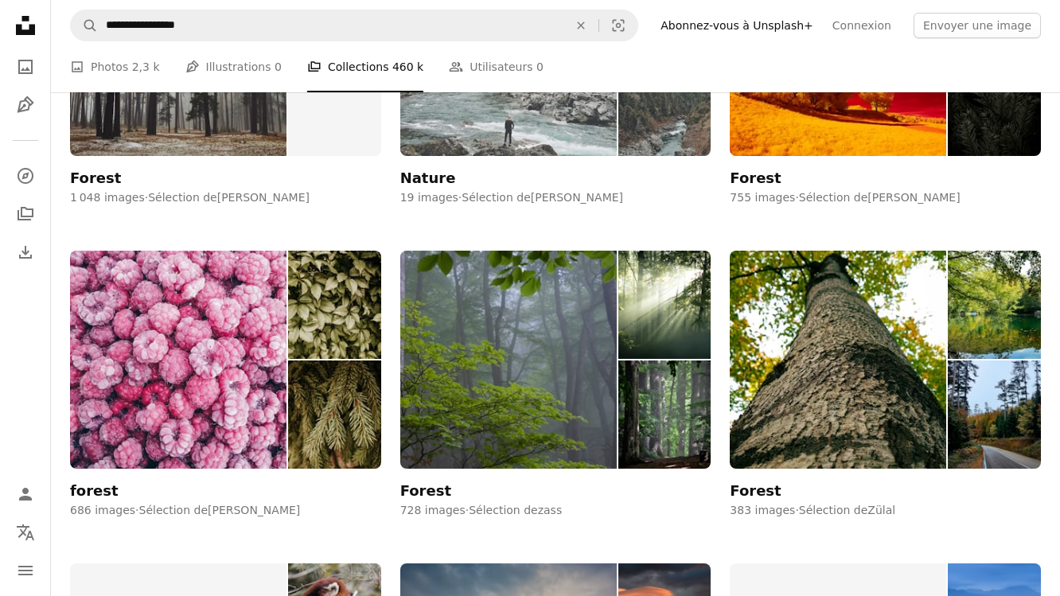
scroll to position [841, 0]
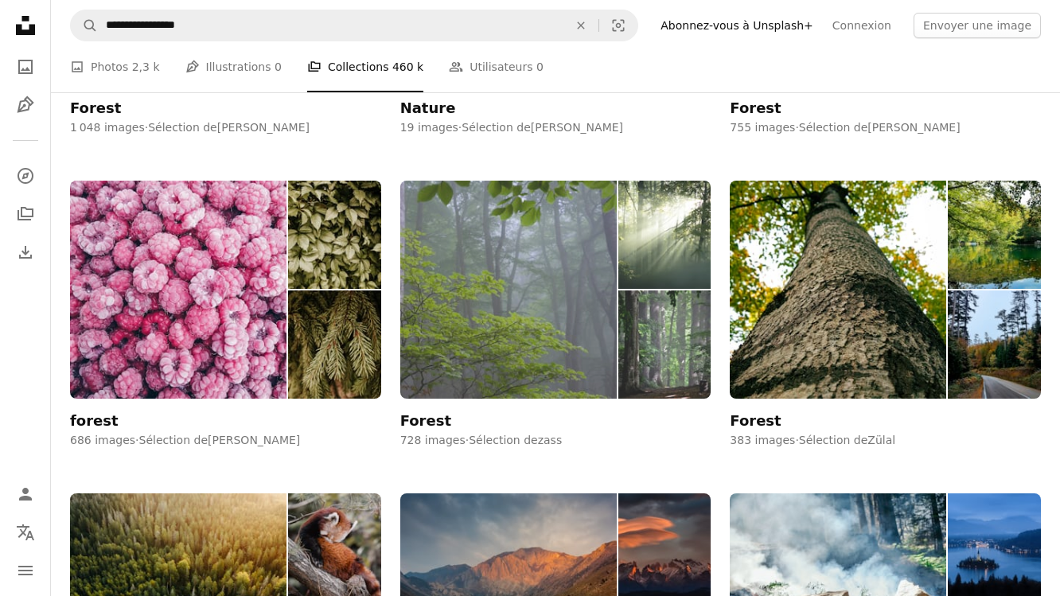
click at [495, 291] on img at bounding box center [508, 289] width 217 height 217
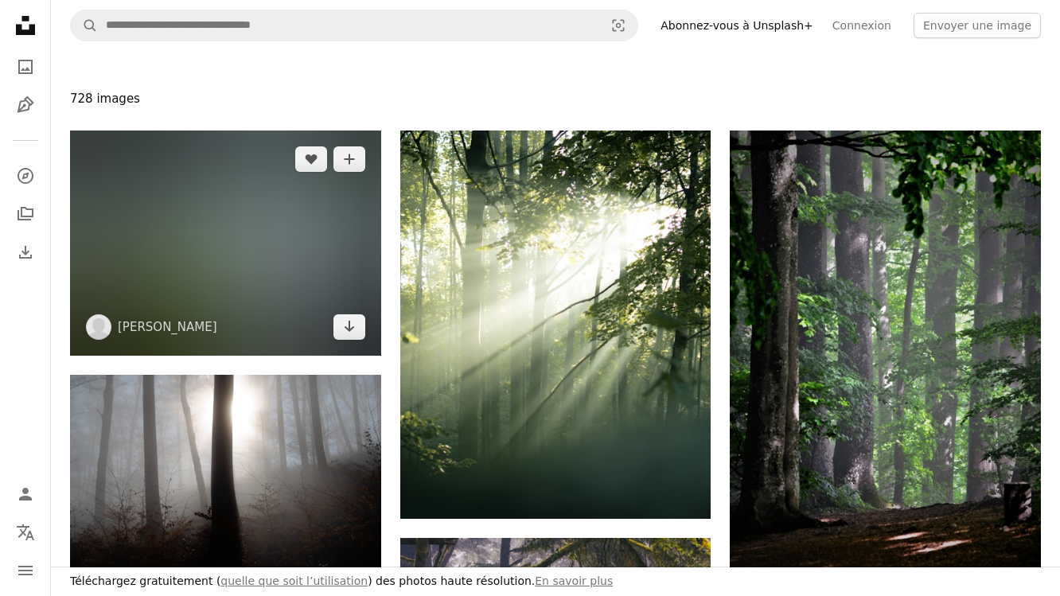
scroll to position [143, 0]
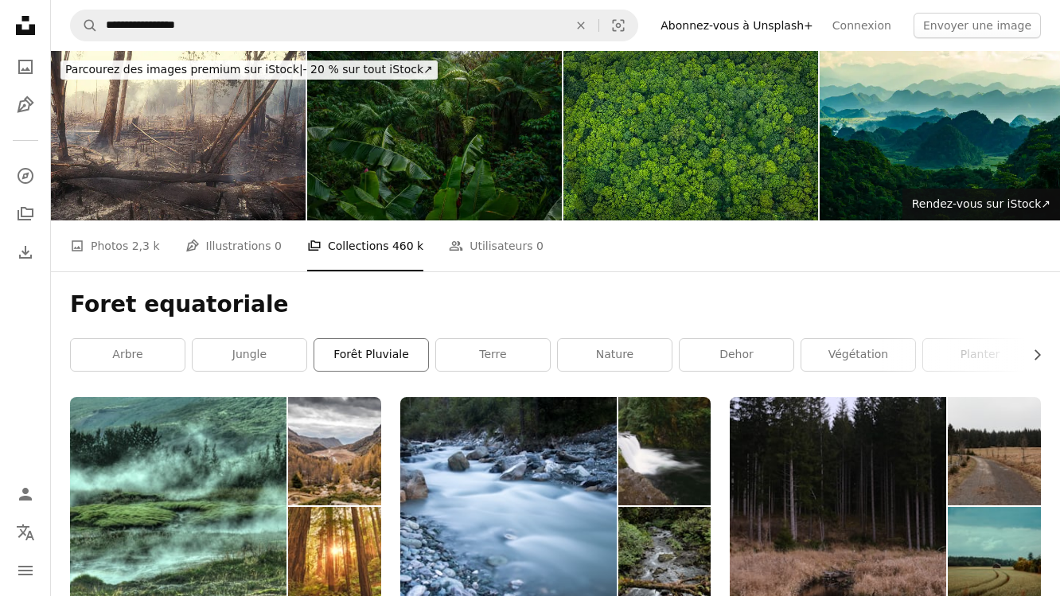
click at [377, 352] on link "forêt pluviale" at bounding box center [371, 355] width 114 height 32
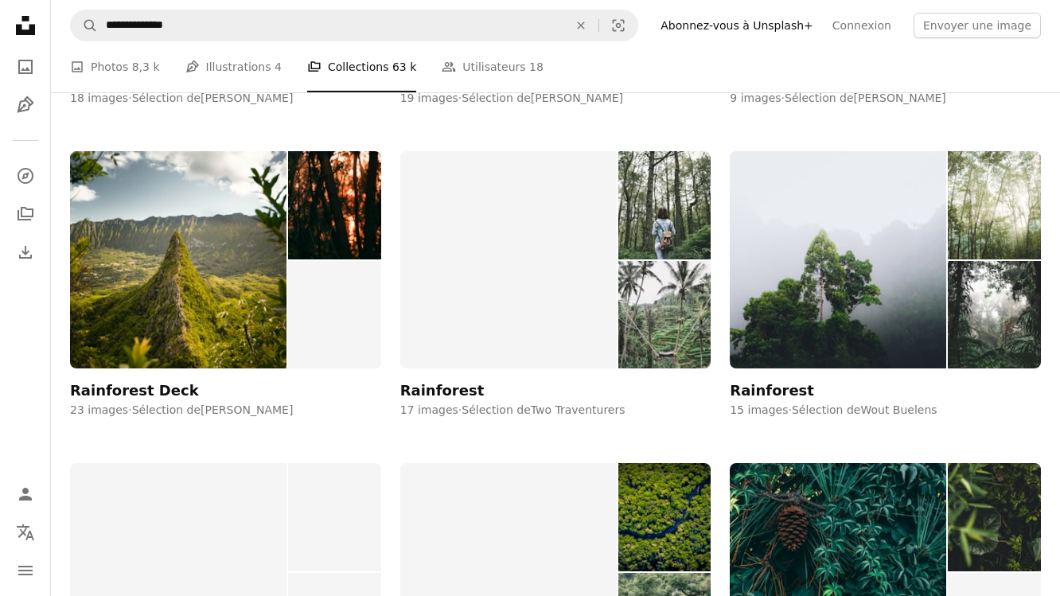
scroll to position [2750, 0]
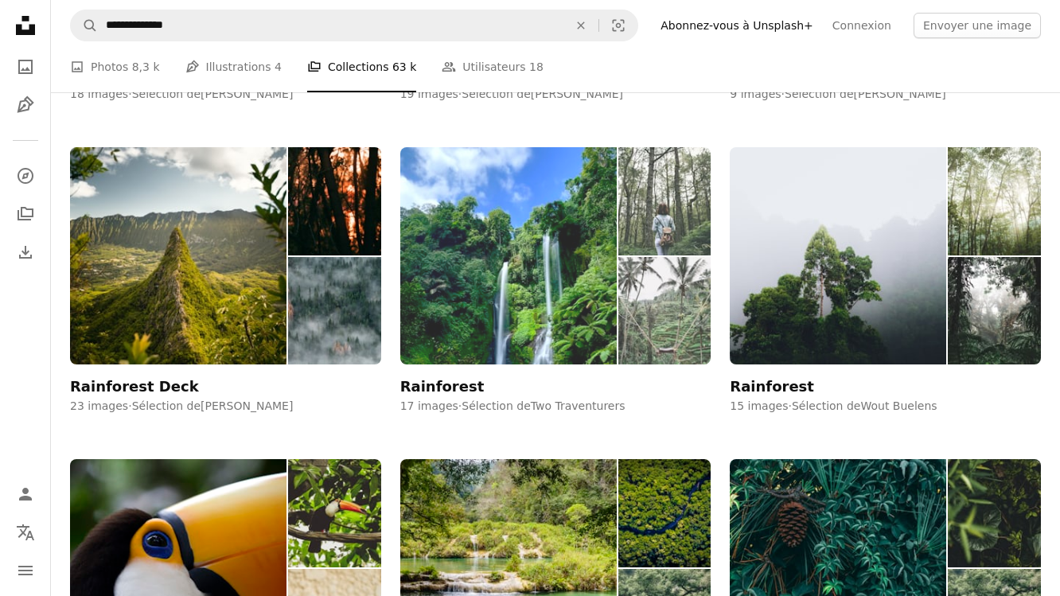
click at [490, 295] on img at bounding box center [508, 255] width 217 height 217
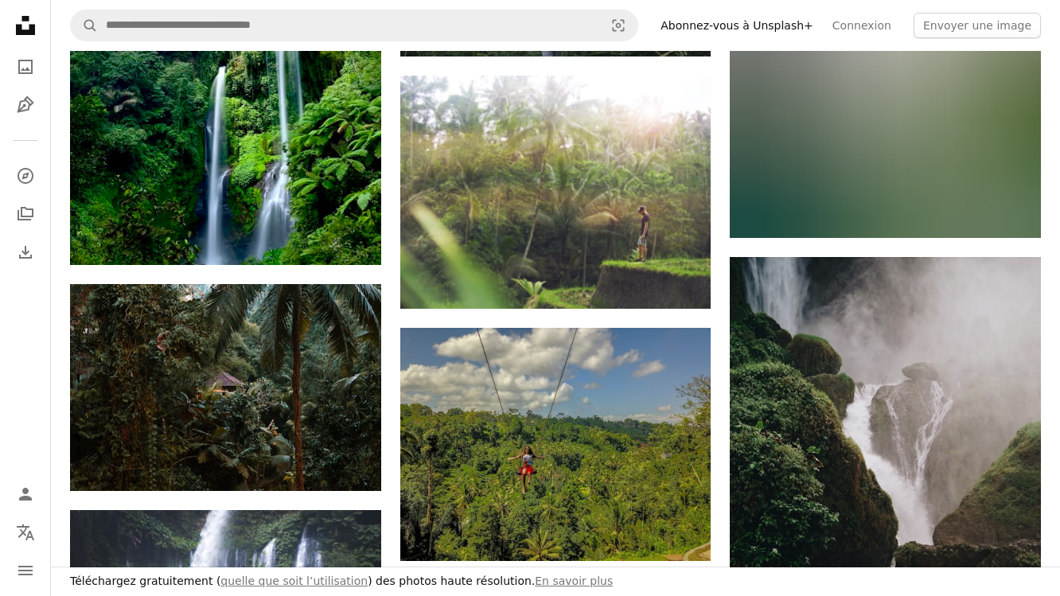
scroll to position [444, 0]
